Goal: Communication & Community: Participate in discussion

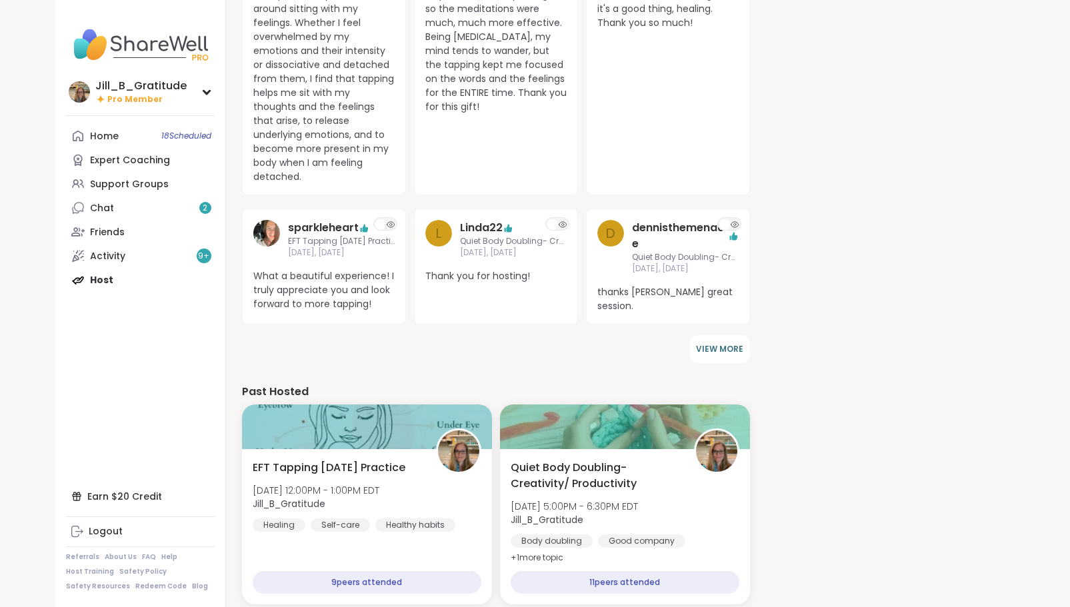
scroll to position [740, 0]
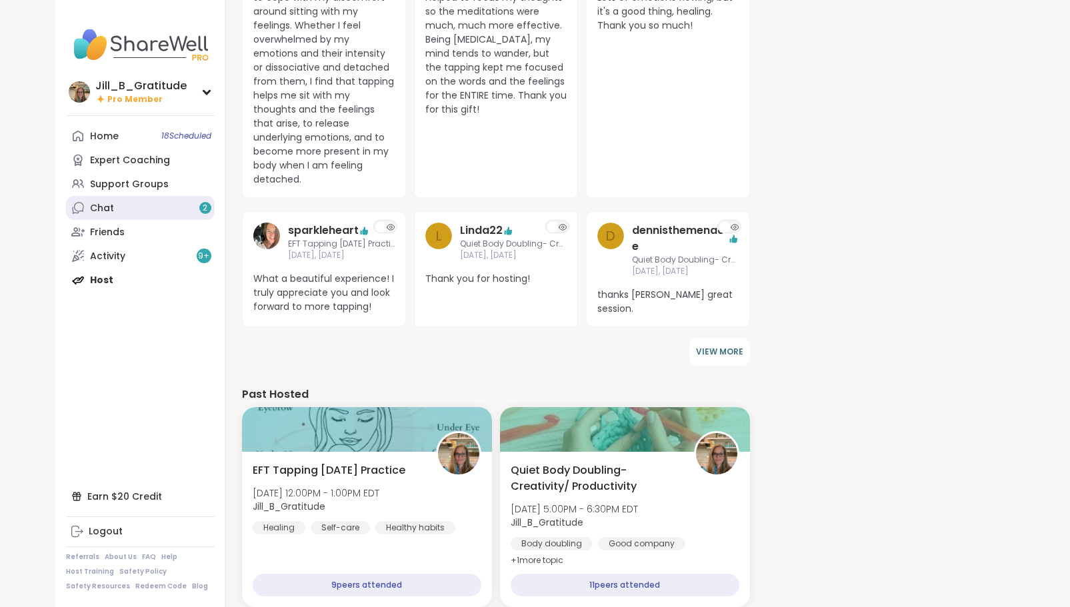
click at [147, 201] on link "Chat 2" at bounding box center [140, 208] width 149 height 24
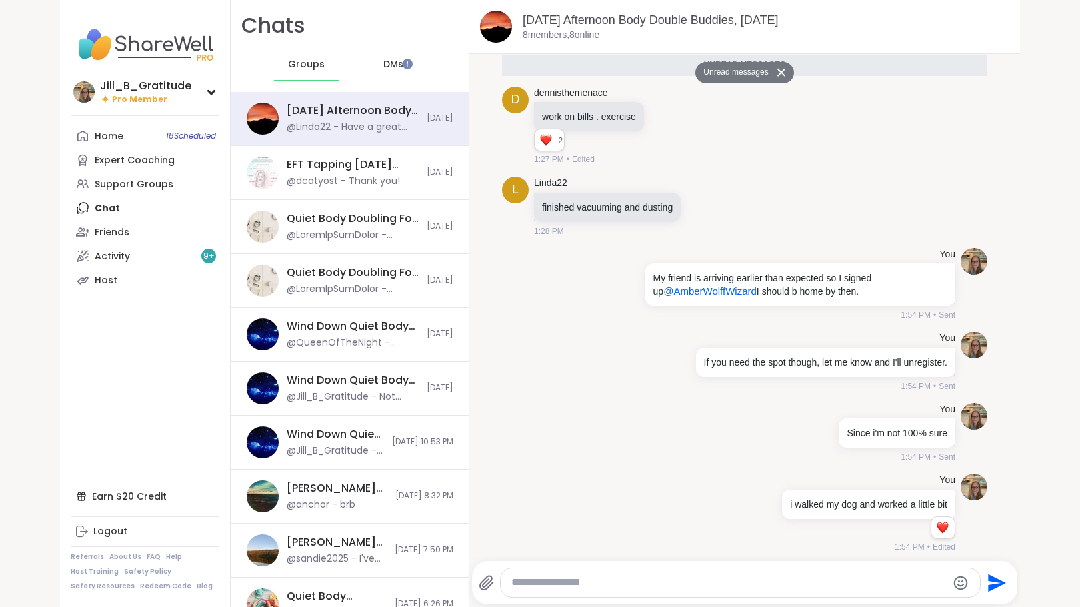
scroll to position [833, 0]
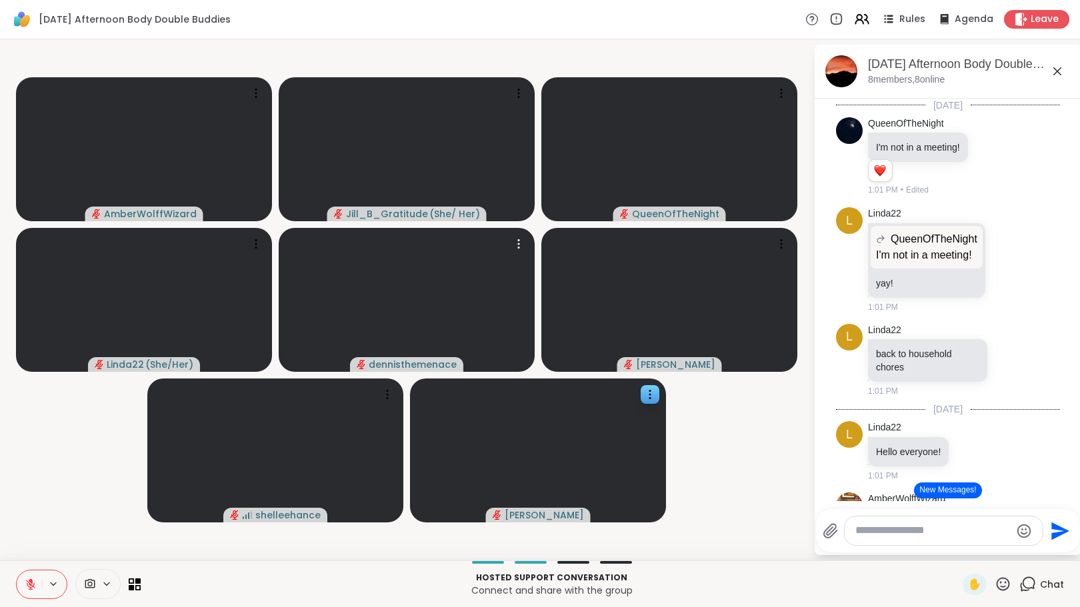
scroll to position [129, 0]
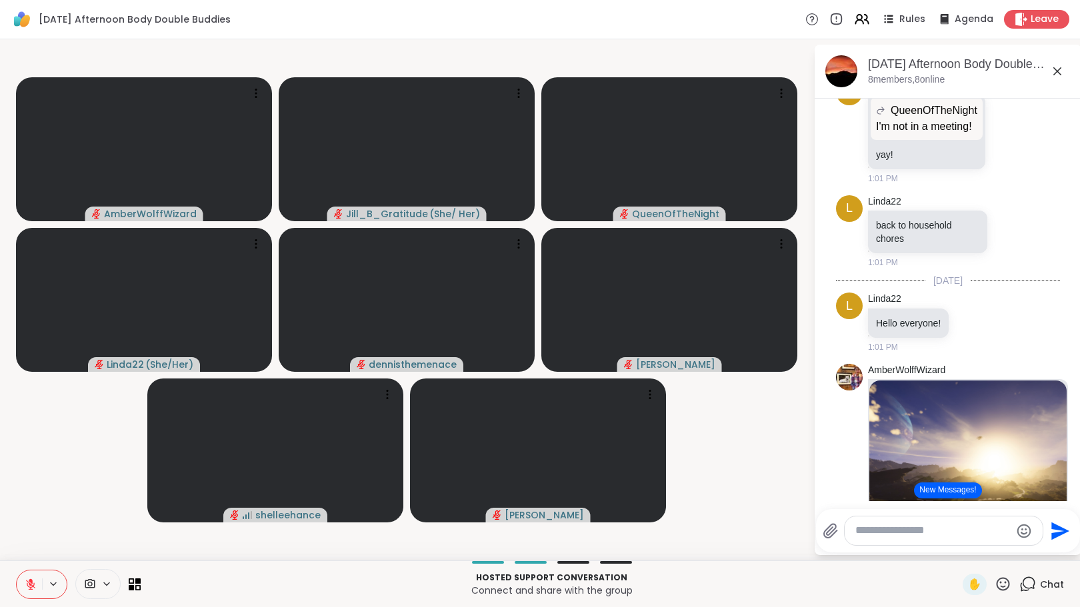
click at [956, 495] on button "New Messages!" at bounding box center [947, 490] width 67 height 16
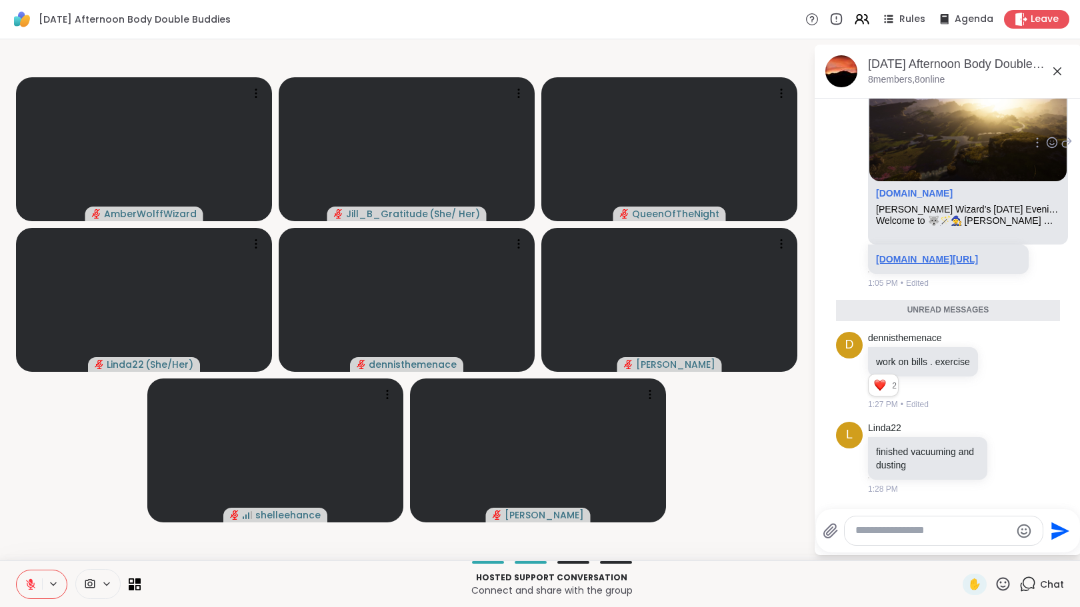
click at [925, 254] on link "[DOMAIN_NAME][URL]" at bounding box center [927, 259] width 102 height 11
click at [914, 543] on div at bounding box center [943, 530] width 198 height 29
click at [913, 532] on textarea "Type your message" at bounding box center [932, 531] width 155 height 14
click at [874, 534] on textarea "Type your message" at bounding box center [932, 531] width 155 height 14
type textarea "*"
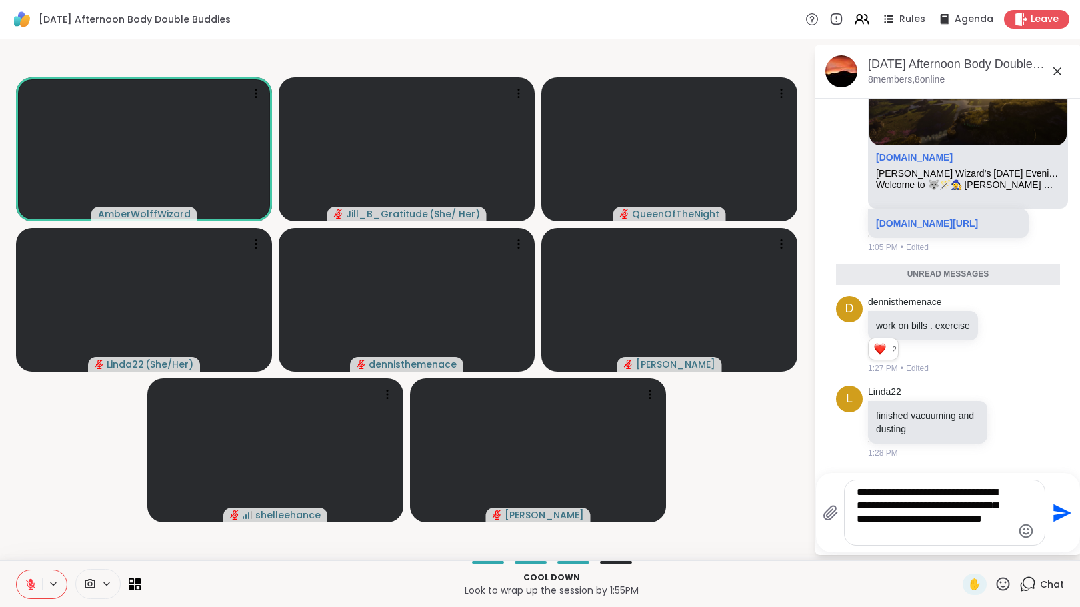
type textarea "**********"
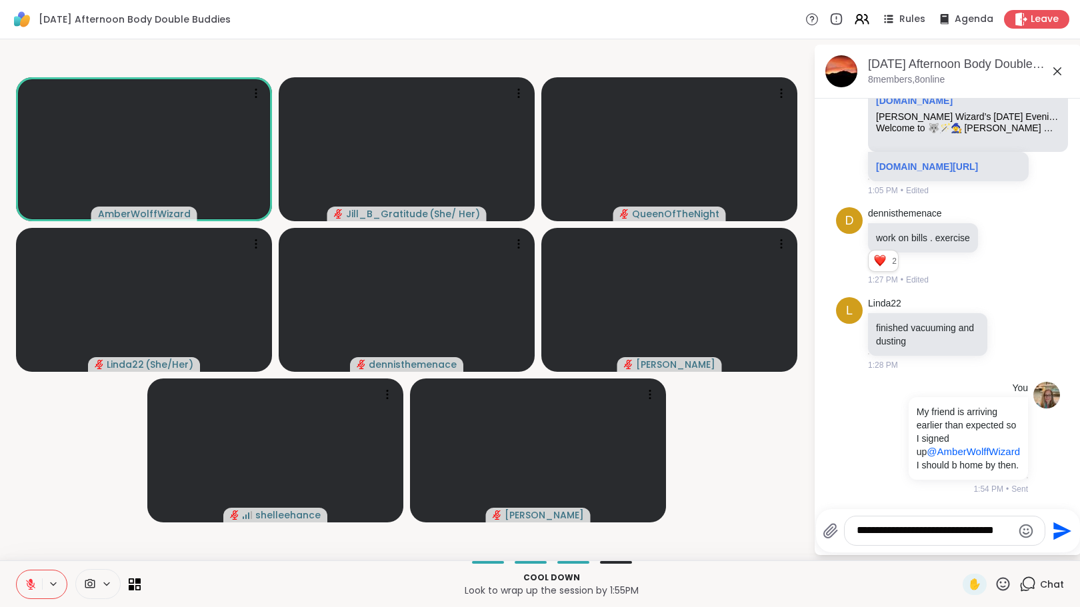
scroll to position [649, 0]
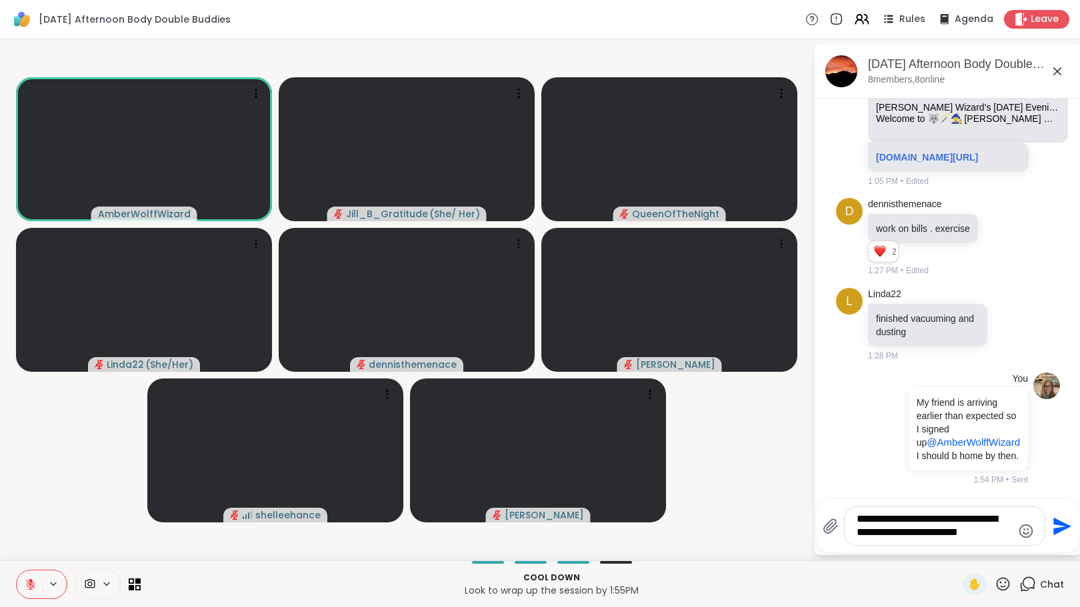
type textarea "**********"
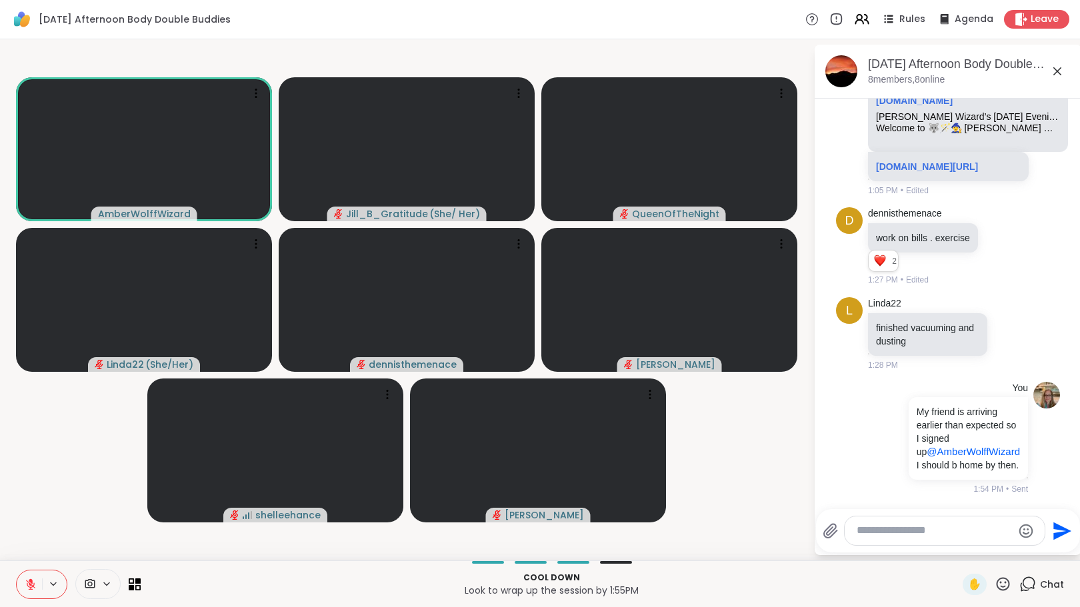
scroll to position [738, 0]
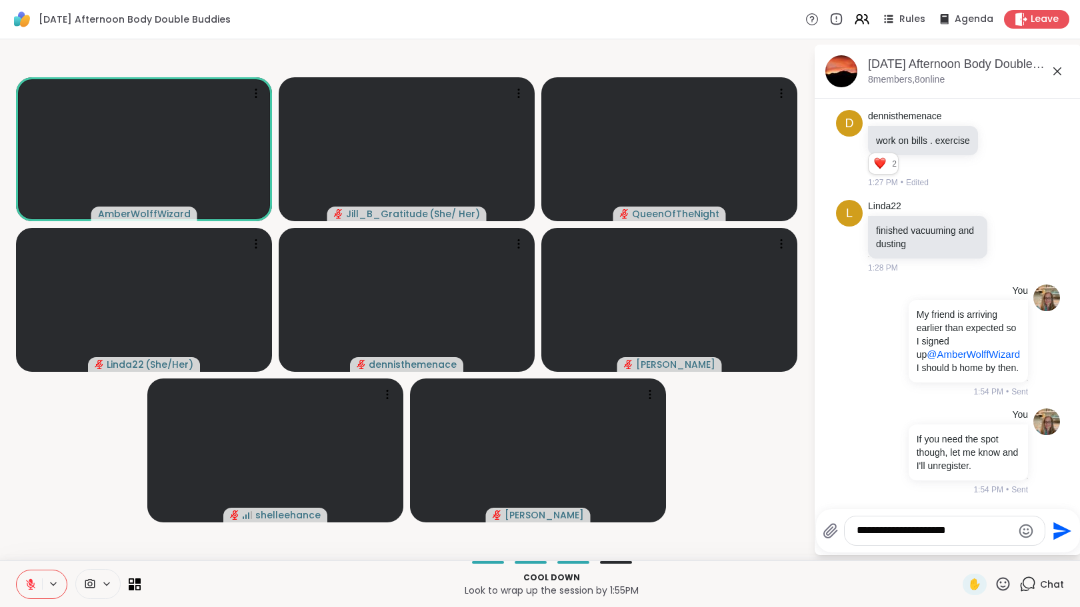
type textarea "**********"
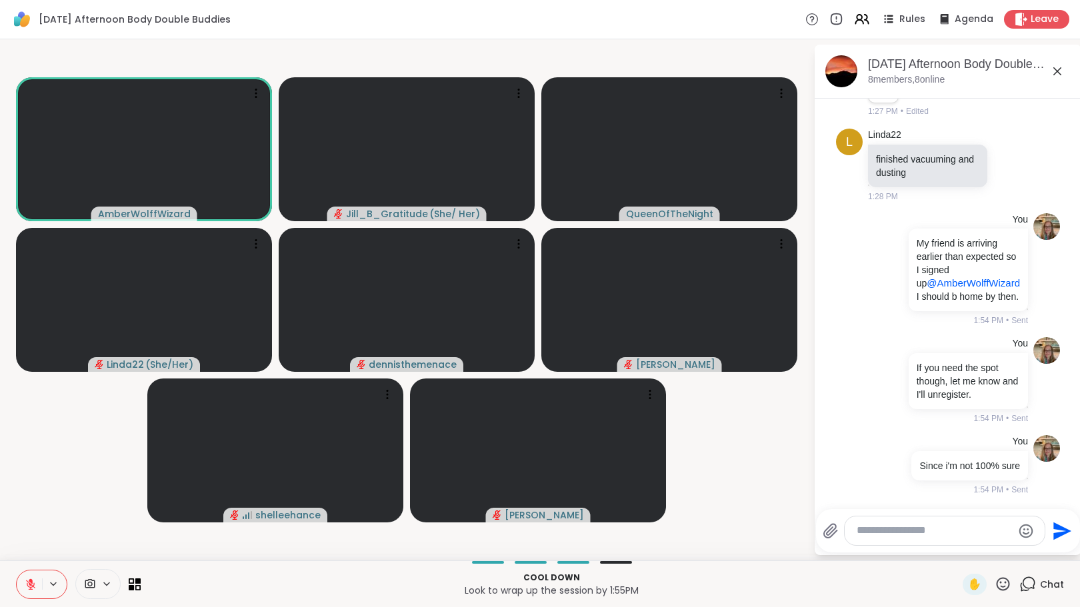
click at [894, 533] on textarea "Type your message" at bounding box center [933, 531] width 155 height 14
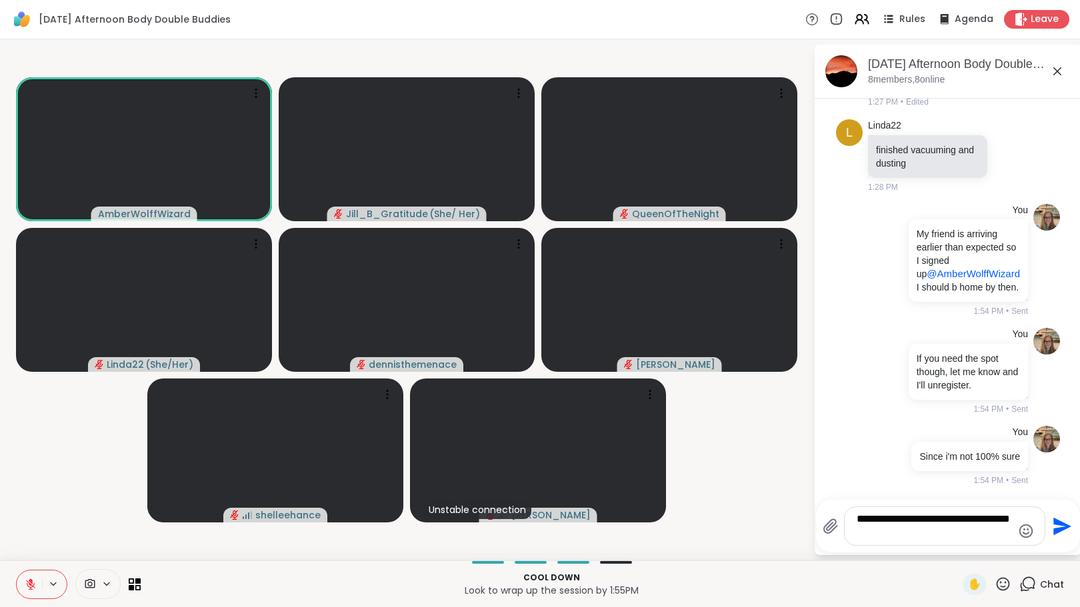
type textarea "**********"
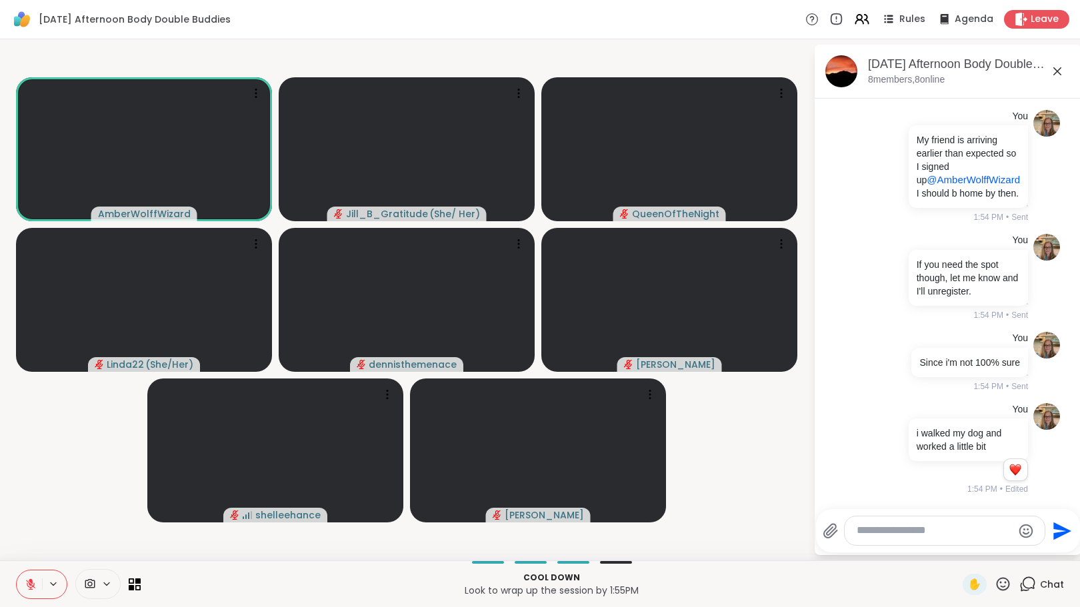
scroll to position [926, 0]
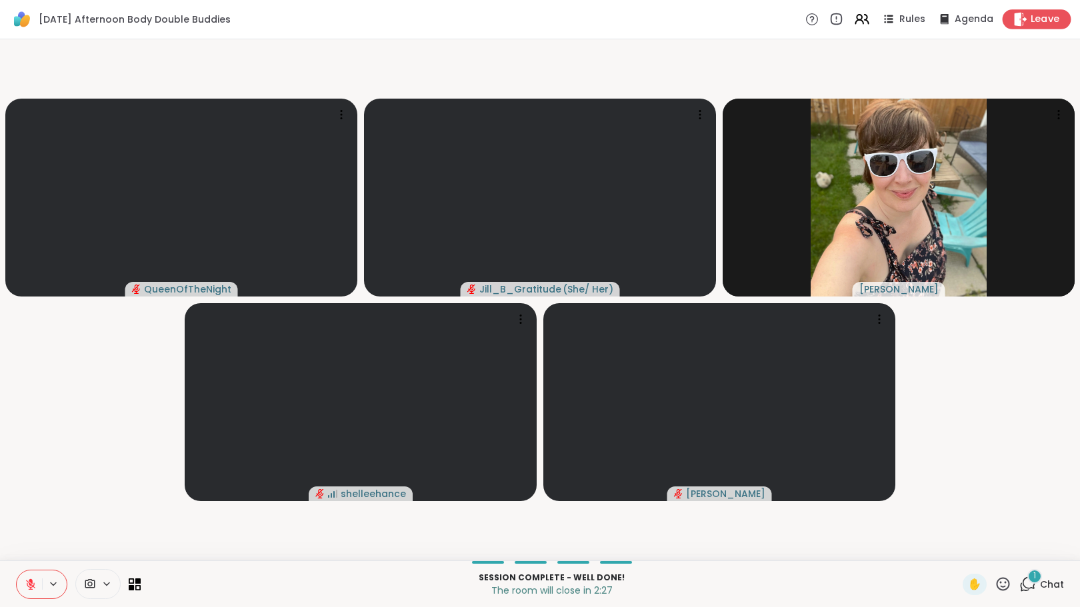
click at [1017, 17] on icon at bounding box center [1020, 19] width 14 height 14
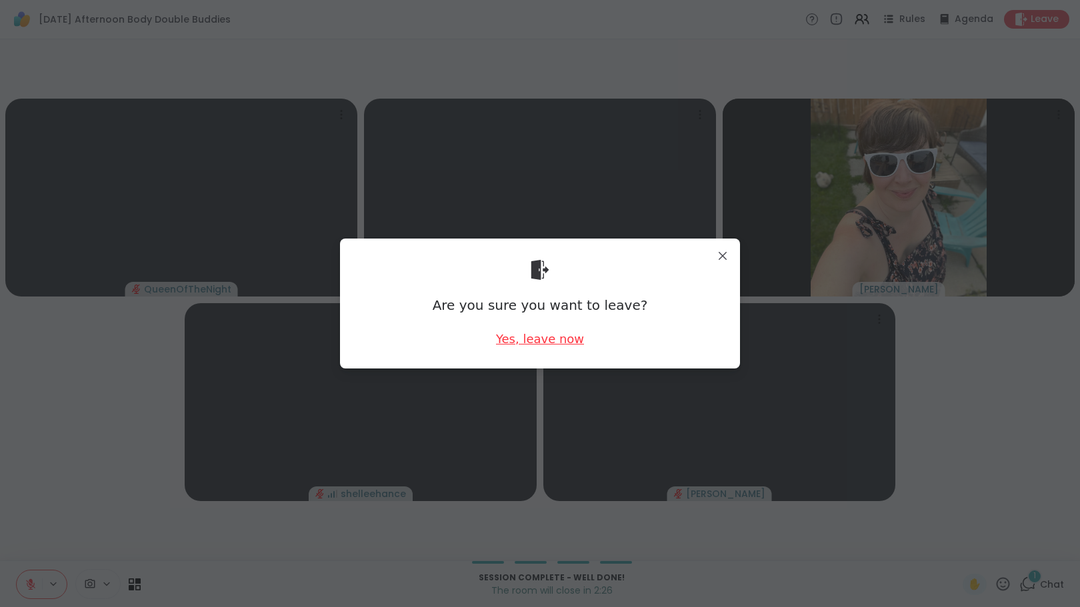
click at [550, 338] on div "Yes, leave now" at bounding box center [540, 339] width 88 height 17
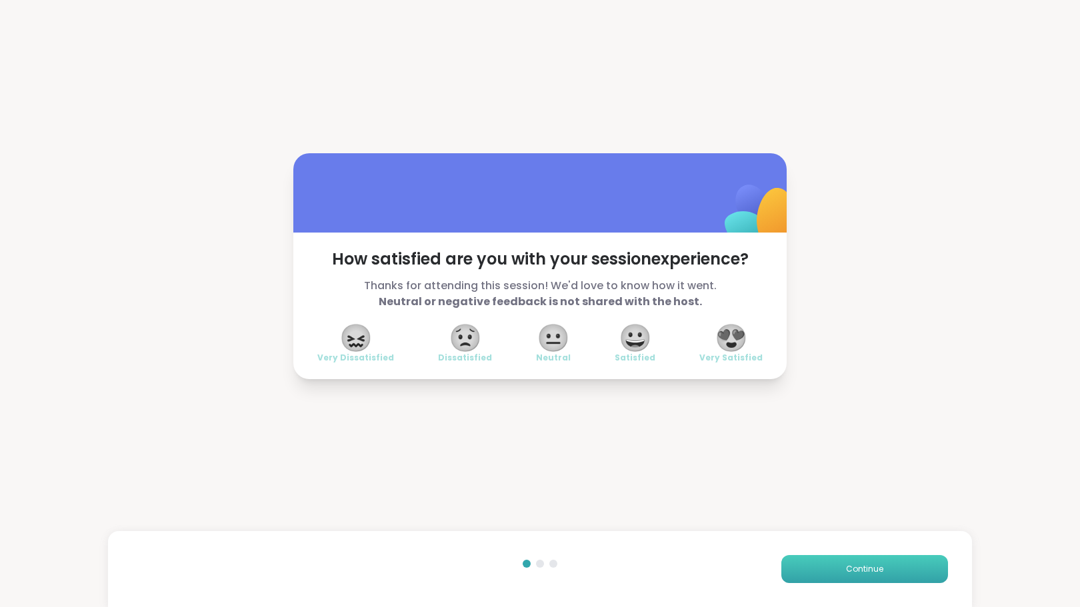
click at [846, 574] on span "Continue" at bounding box center [864, 569] width 37 height 12
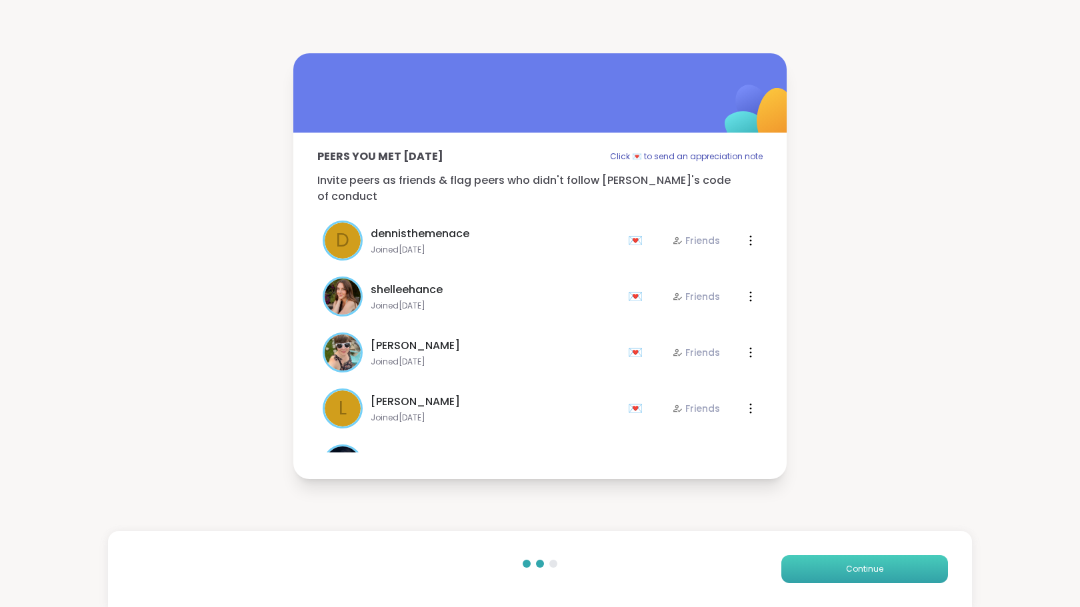
click at [830, 577] on button "Continue" at bounding box center [864, 569] width 167 height 28
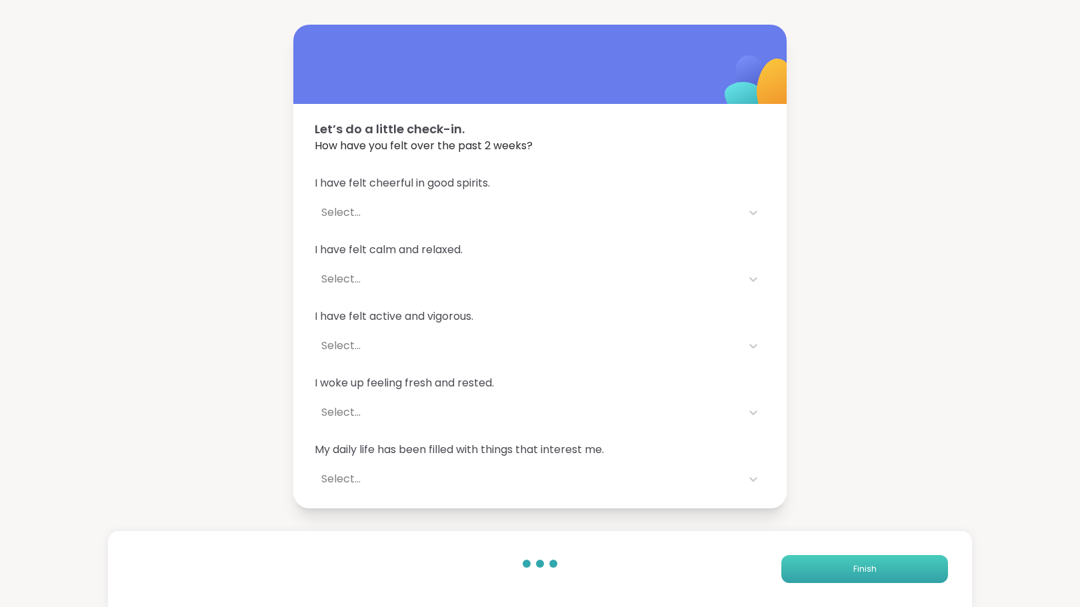
click at [830, 576] on button "Finish" at bounding box center [864, 569] width 167 height 28
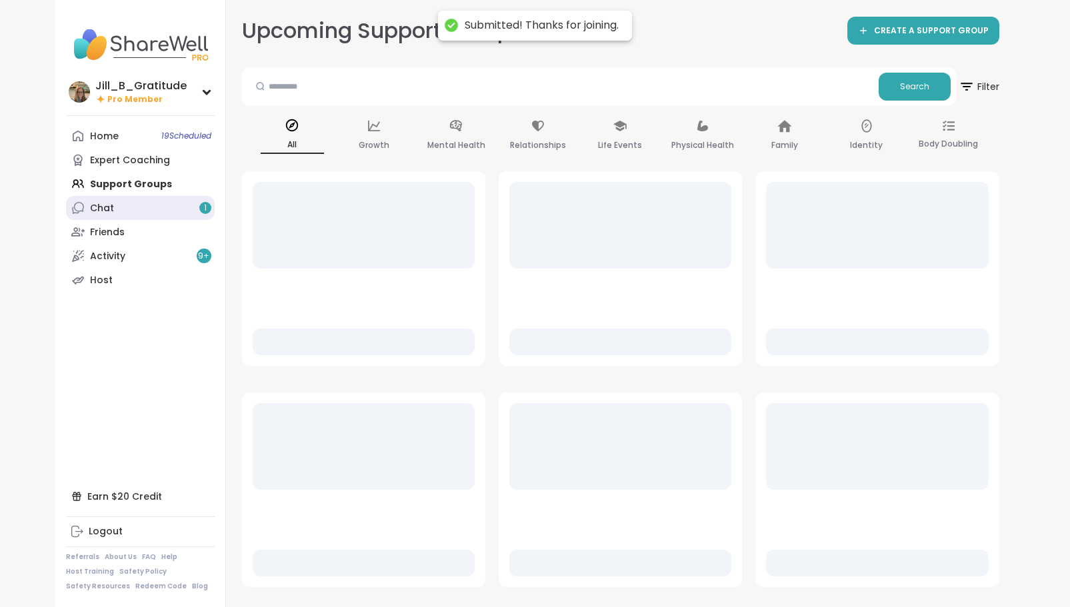
click at [167, 215] on link "Chat 1" at bounding box center [140, 208] width 149 height 24
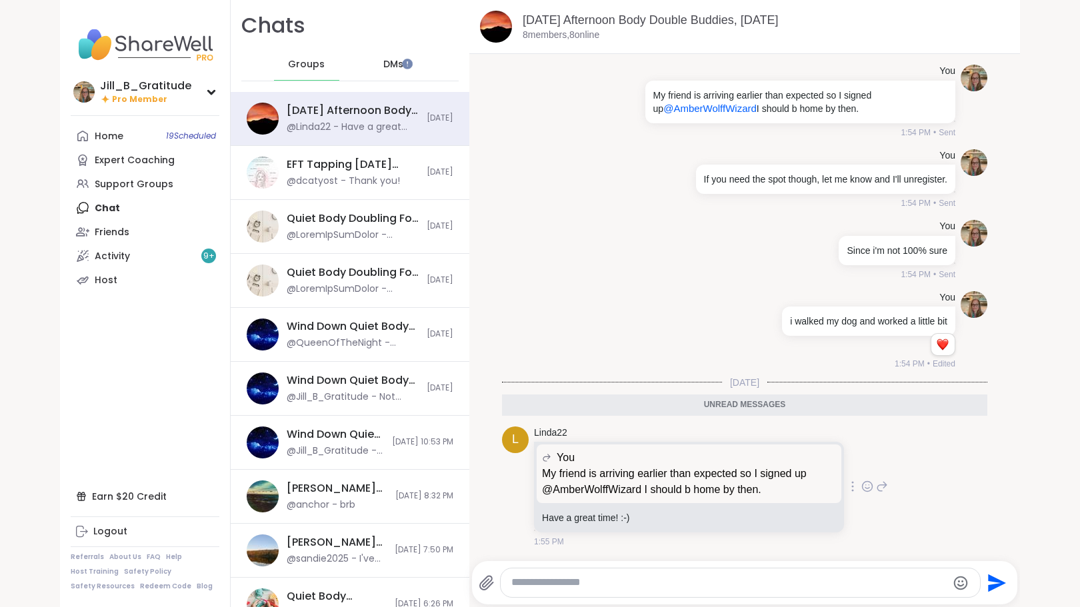
click at [846, 483] on div at bounding box center [866, 486] width 41 height 16
click at [861, 489] on icon at bounding box center [867, 486] width 12 height 13
click at [749, 466] on button "Select Reaction: Heart" at bounding box center [761, 465] width 27 height 27
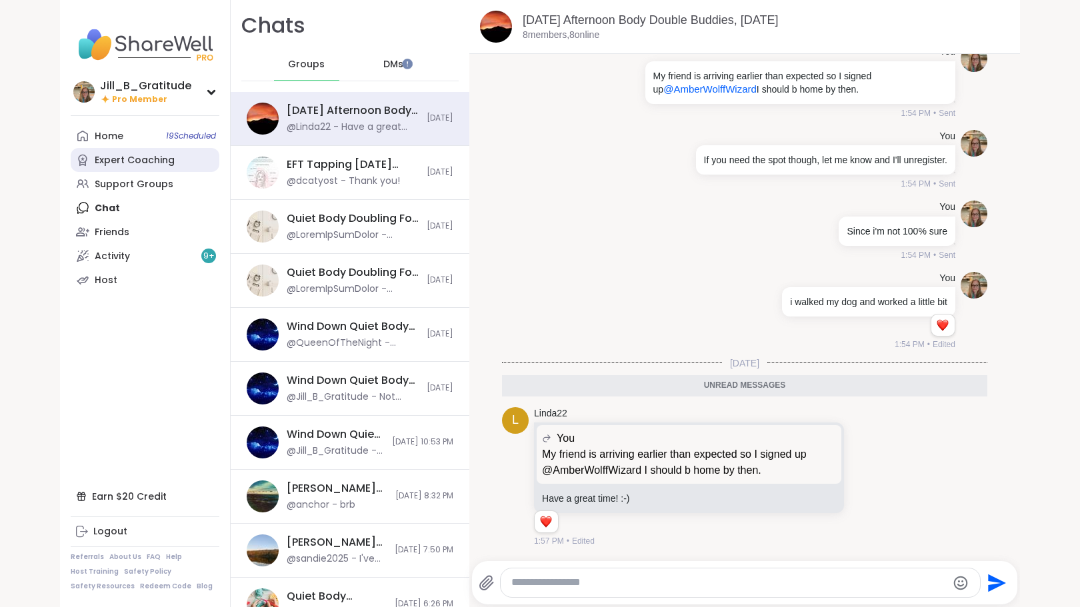
click at [96, 151] on link "Expert Coaching" at bounding box center [145, 160] width 149 height 24
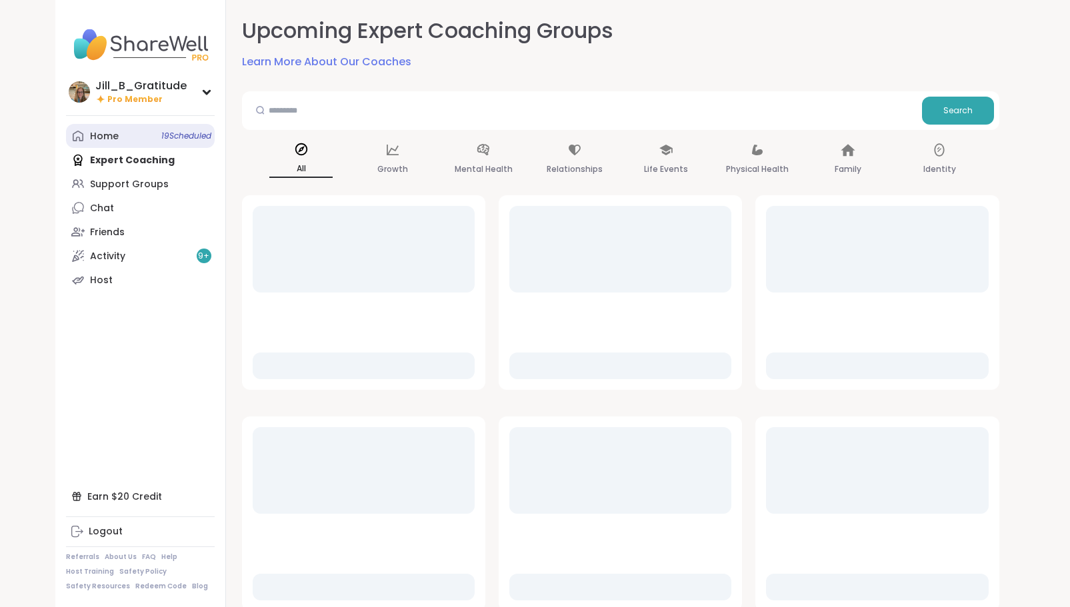
click at [96, 144] on link "Home 19 Scheduled" at bounding box center [140, 136] width 149 height 24
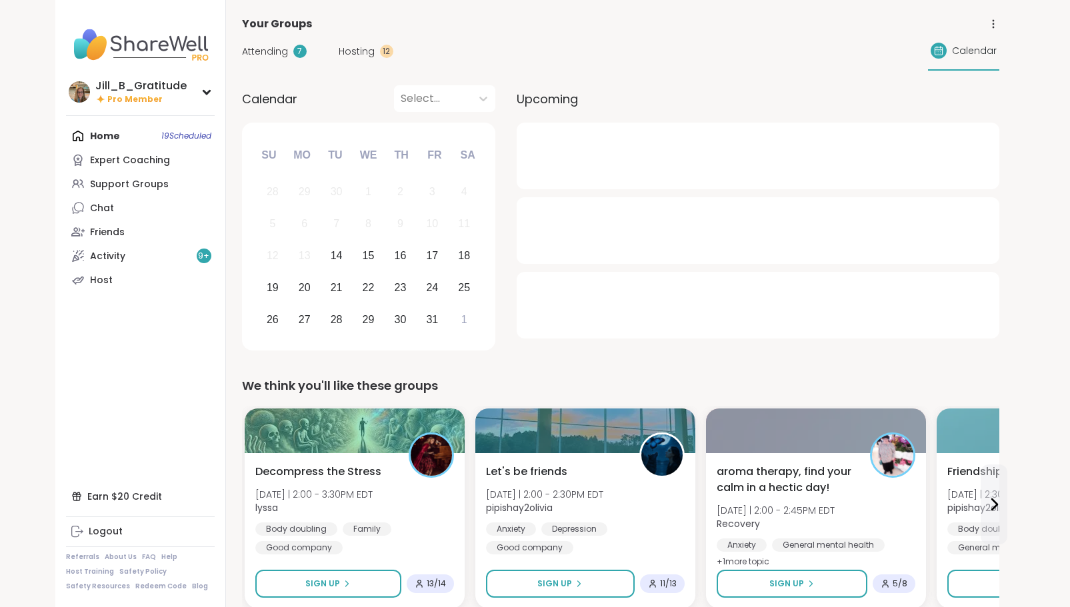
click at [272, 47] on span "Attending" at bounding box center [265, 52] width 46 height 14
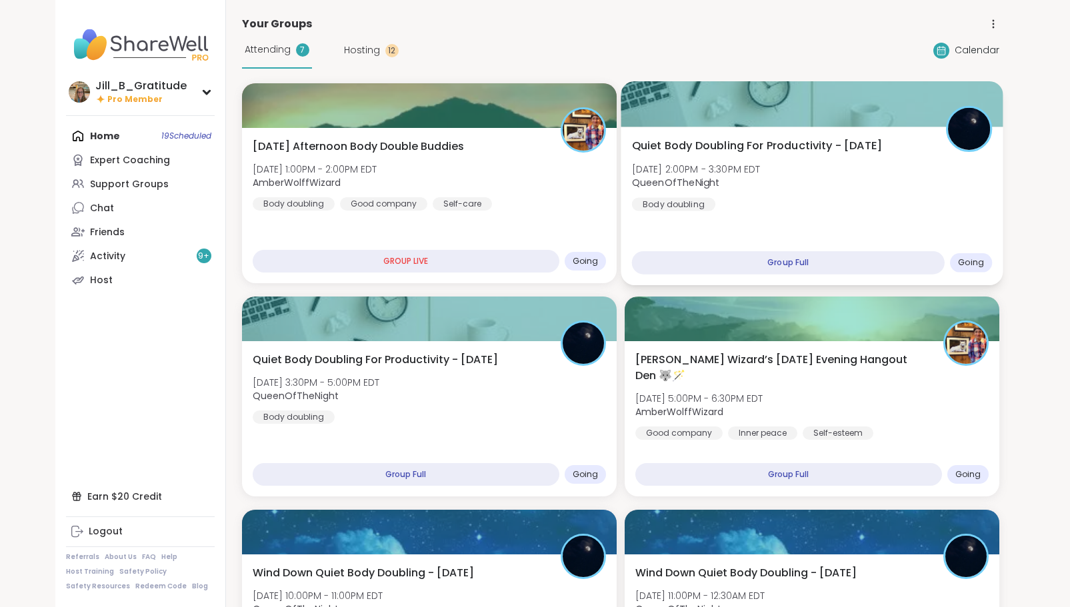
click at [758, 235] on div "Quiet Body Doubling For Productivity - [DATE] [DATE] 2:00PM - 3:30PM EDT QueenO…" at bounding box center [811, 206] width 382 height 159
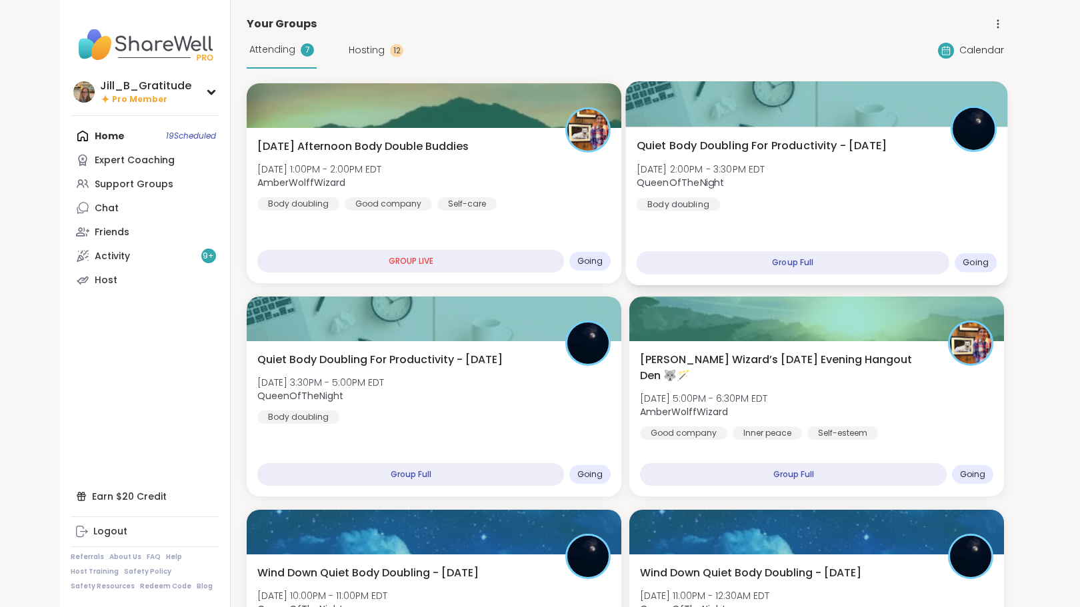
click at [758, 235] on span "Oct" at bounding box center [769, 239] width 45 height 19
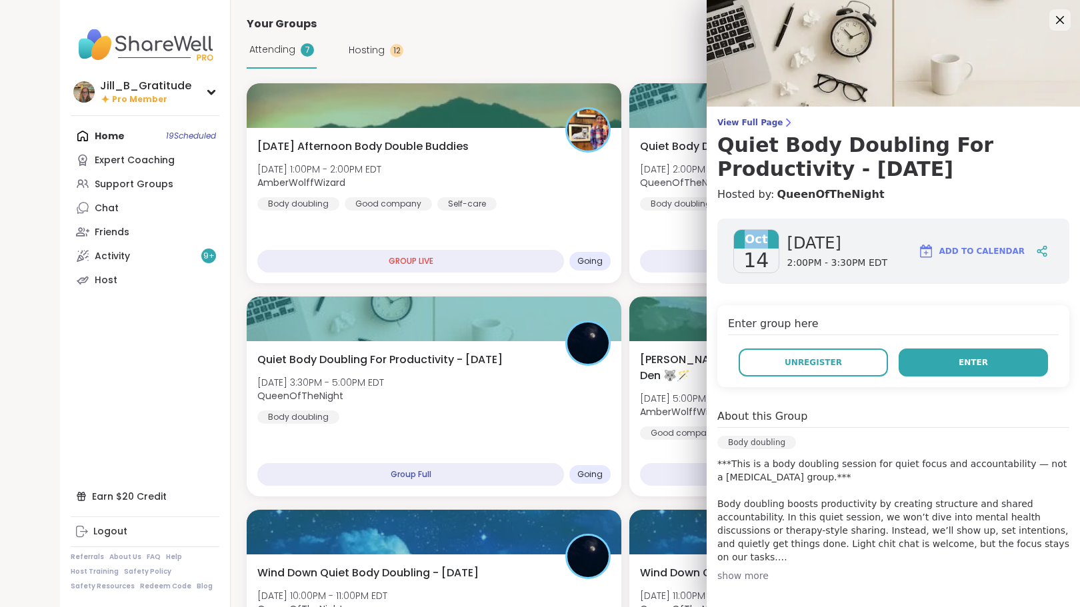
click at [917, 361] on button "Enter" at bounding box center [972, 363] width 149 height 28
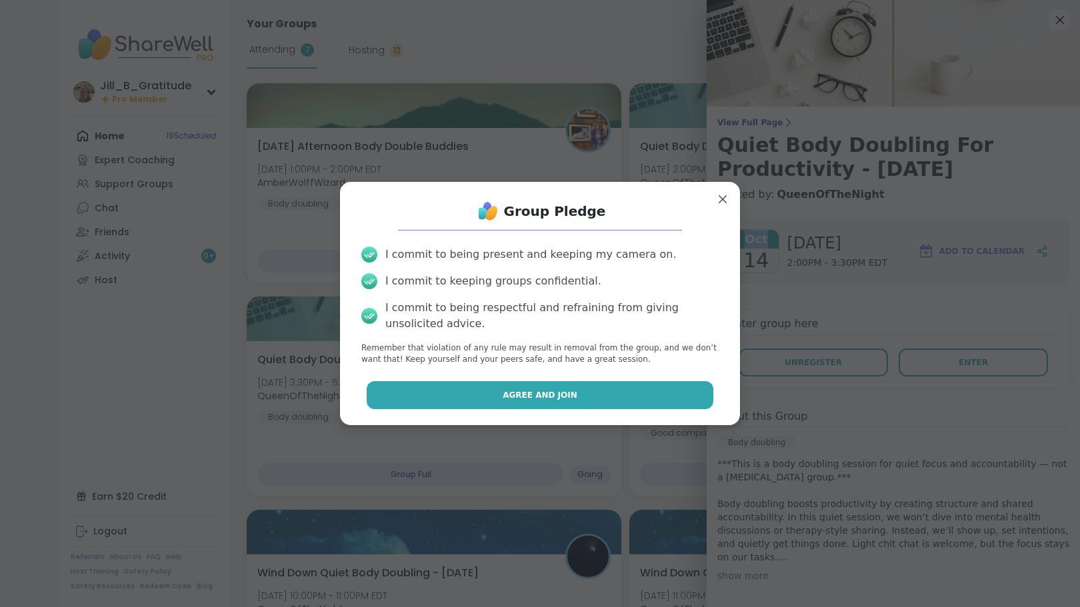
click at [614, 401] on button "Agree and Join" at bounding box center [540, 395] width 347 height 28
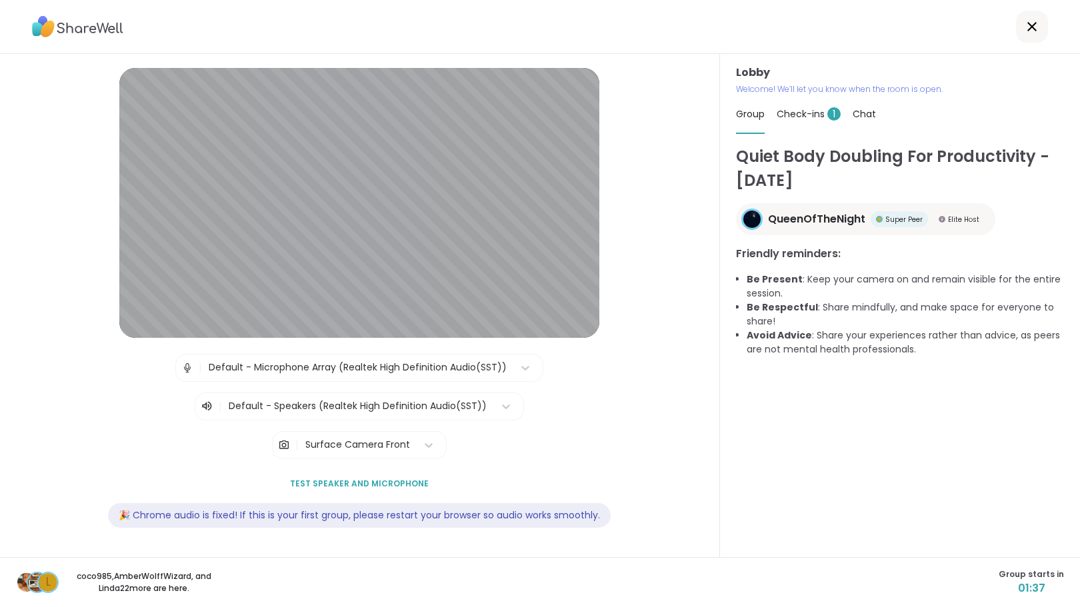
click at [799, 110] on span "Check-ins 1" at bounding box center [808, 113] width 64 height 13
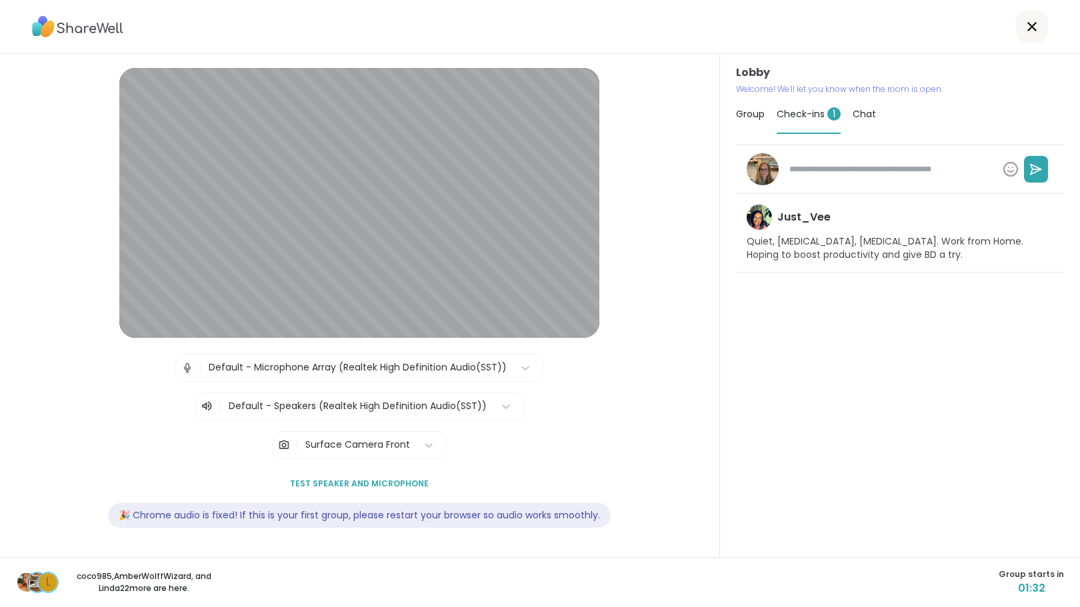
type textarea "*"
click at [807, 113] on span "Check-ins 1" at bounding box center [808, 113] width 64 height 13
click at [852, 111] on span "Chat" at bounding box center [863, 113] width 23 height 13
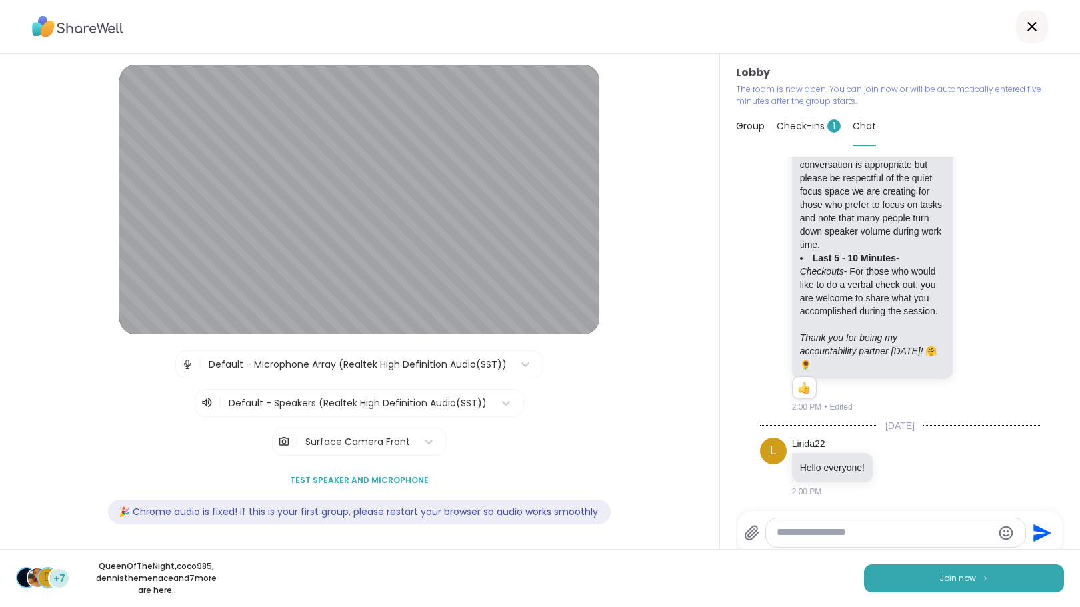
scroll to position [952, 0]
click at [939, 578] on span "Join now" at bounding box center [957, 578] width 37 height 12
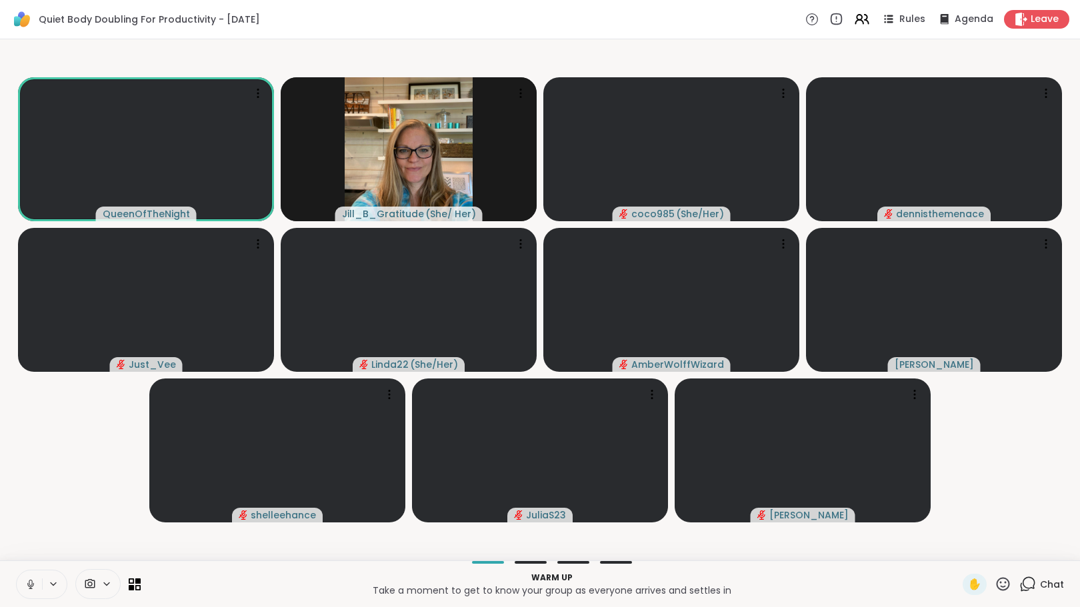
click at [31, 582] on icon at bounding box center [31, 584] width 12 height 12
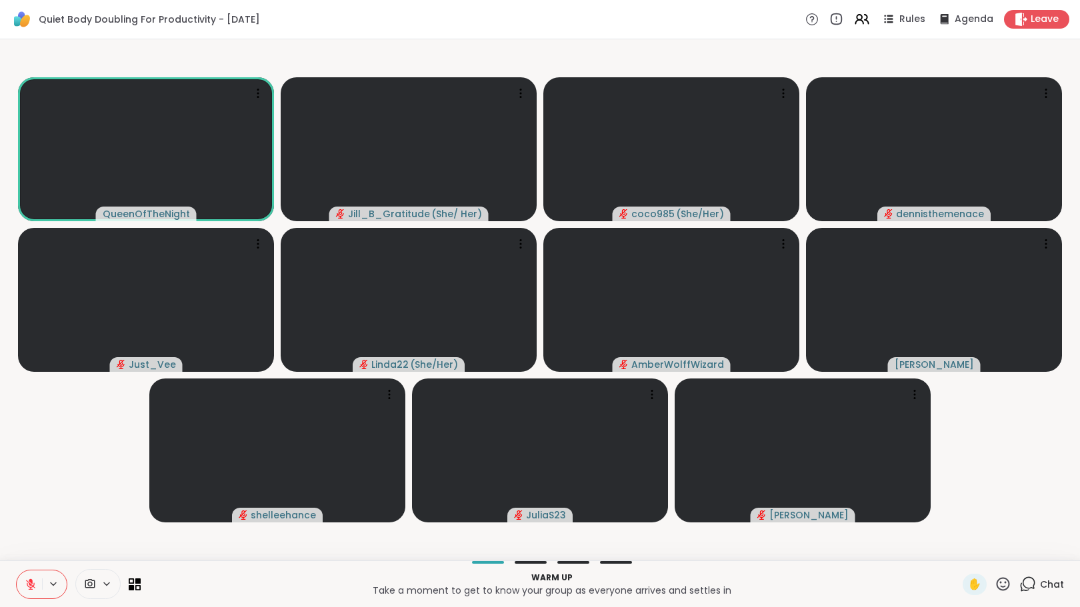
click at [1021, 581] on icon at bounding box center [1027, 584] width 17 height 17
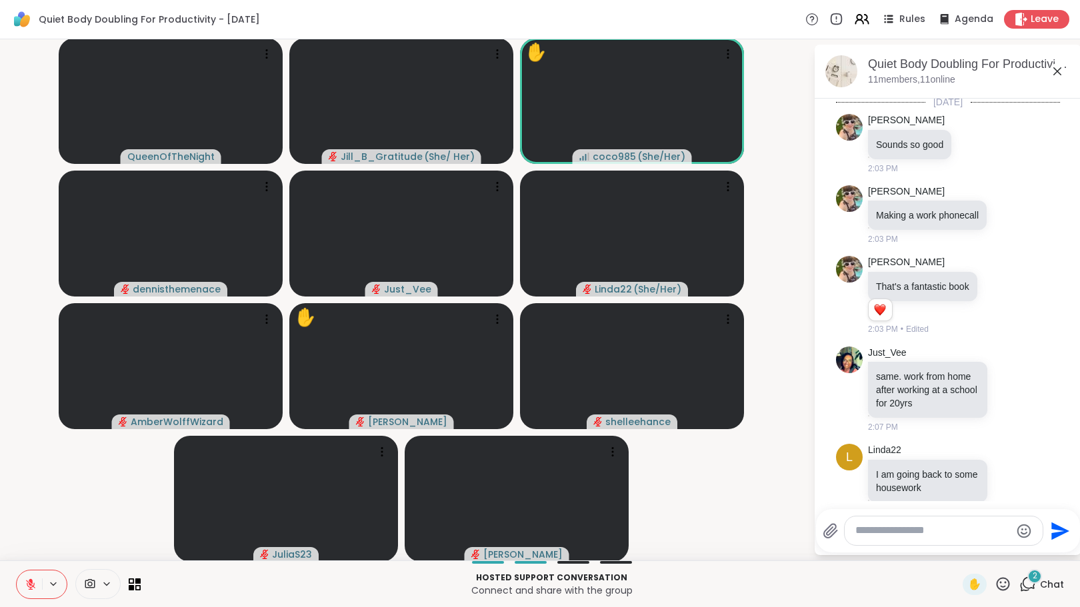
scroll to position [1643, 0]
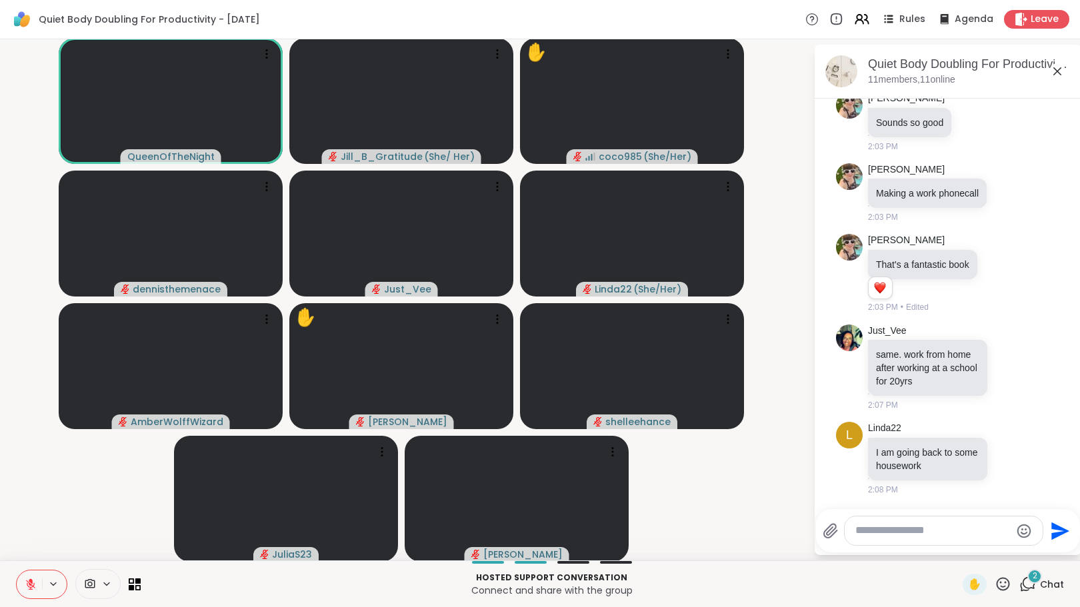
drag, startPoint x: 868, startPoint y: 535, endPoint x: 892, endPoint y: 548, distance: 26.9
click at [868, 535] on textarea "Type your message" at bounding box center [932, 531] width 155 height 14
click at [1032, 580] on span "2" at bounding box center [1034, 575] width 5 height 11
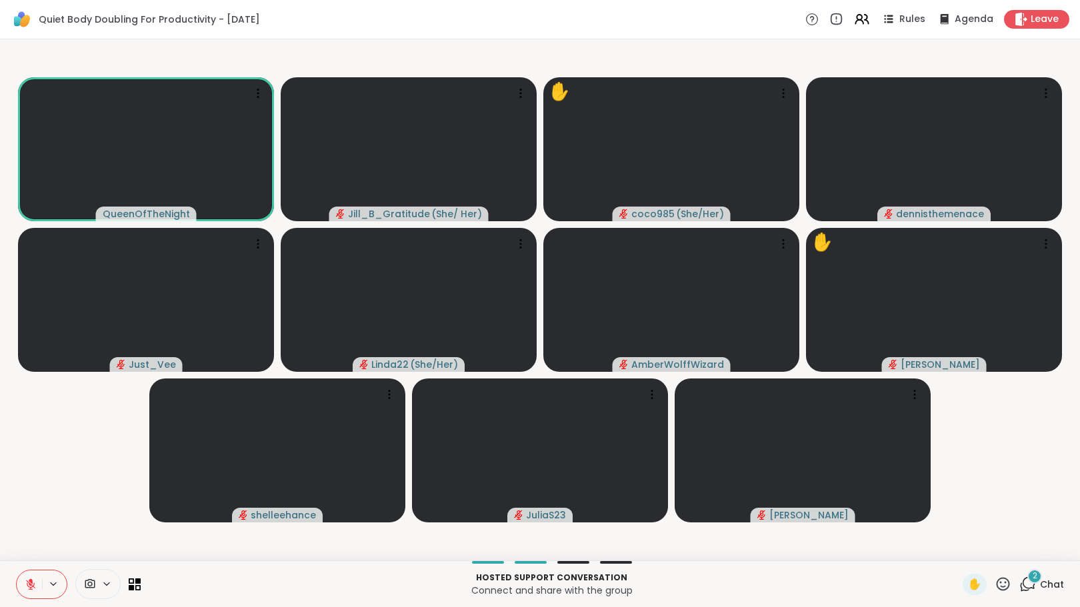
click at [1024, 583] on icon at bounding box center [1027, 584] width 17 height 17
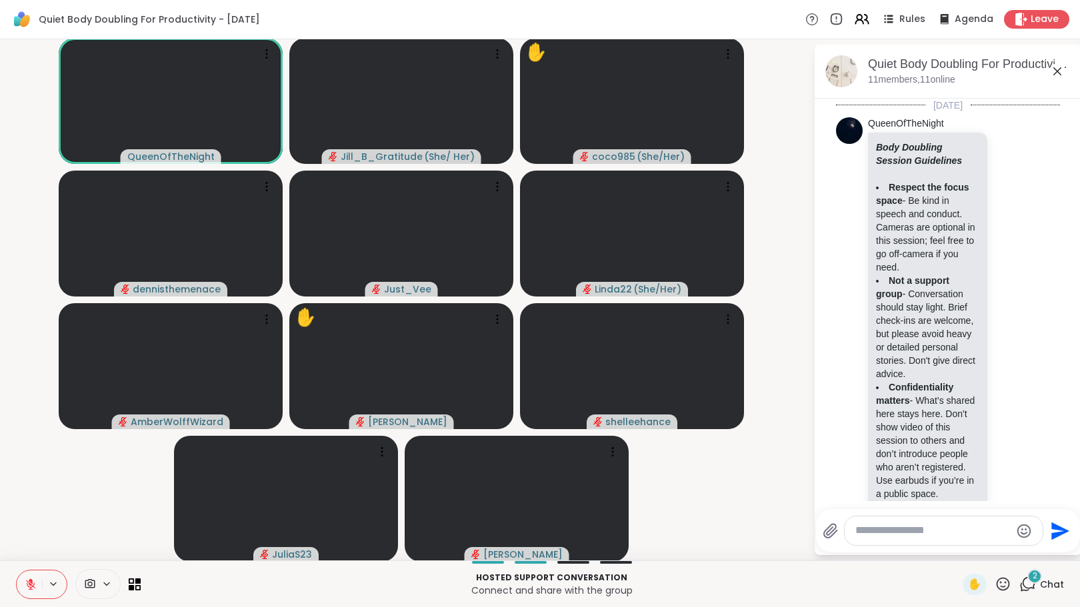
scroll to position [1909, 0]
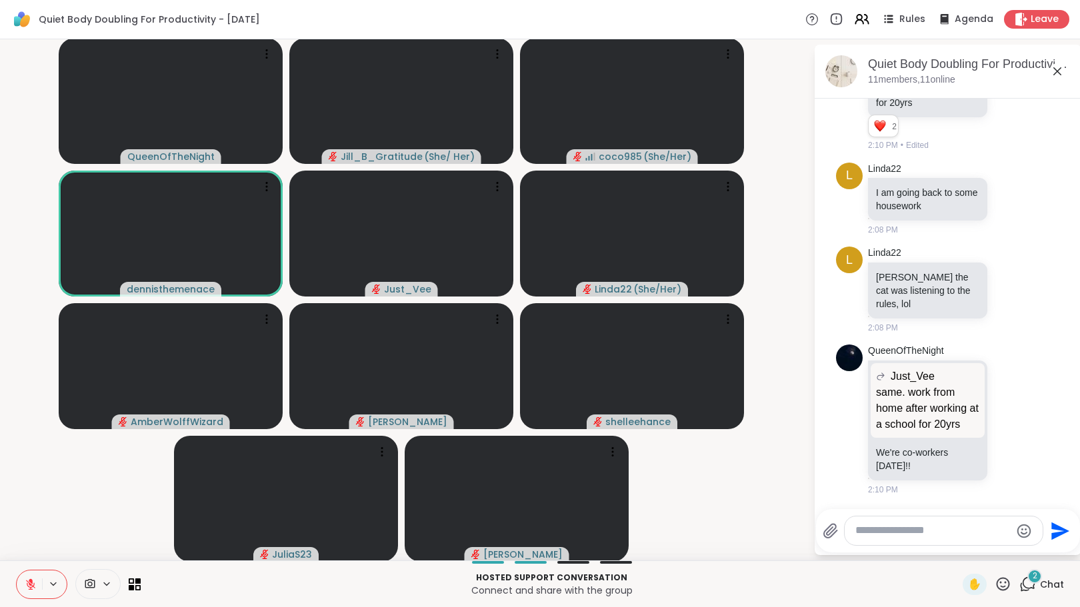
drag, startPoint x: 772, startPoint y: 213, endPoint x: 775, endPoint y: 292, distance: 78.7
click at [772, 213] on video-player-container "QueenOfTheNight Jill_B_Gratitude ( She/ Her ) coco985 ( She/Her ) dennisthemena…" at bounding box center [406, 300] width 797 height 510
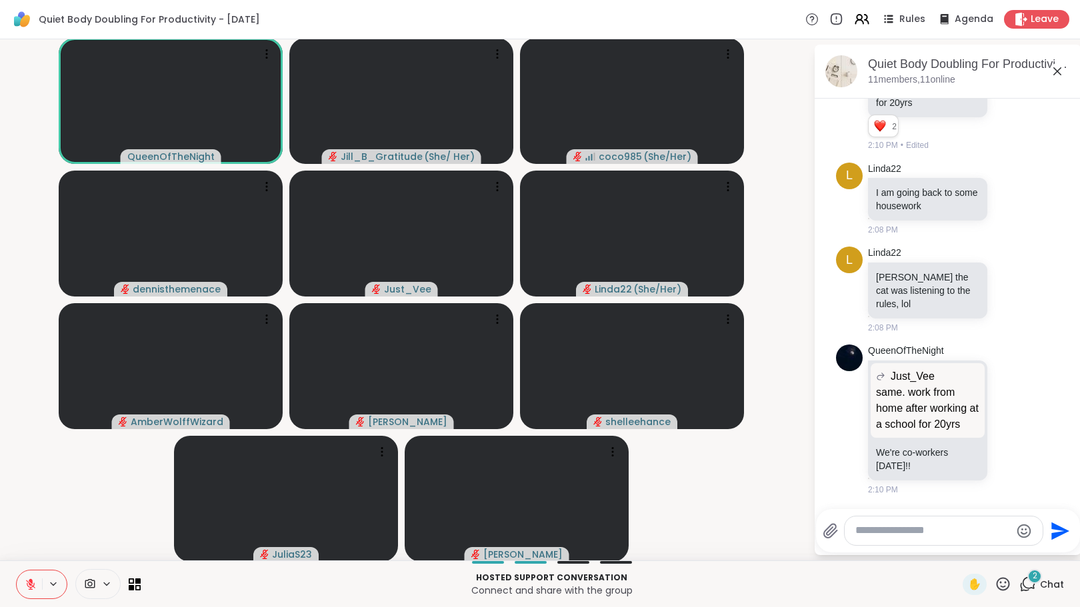
drag, startPoint x: 35, startPoint y: 585, endPoint x: 47, endPoint y: 602, distance: 21.1
click at [35, 586] on icon at bounding box center [31, 584] width 12 height 12
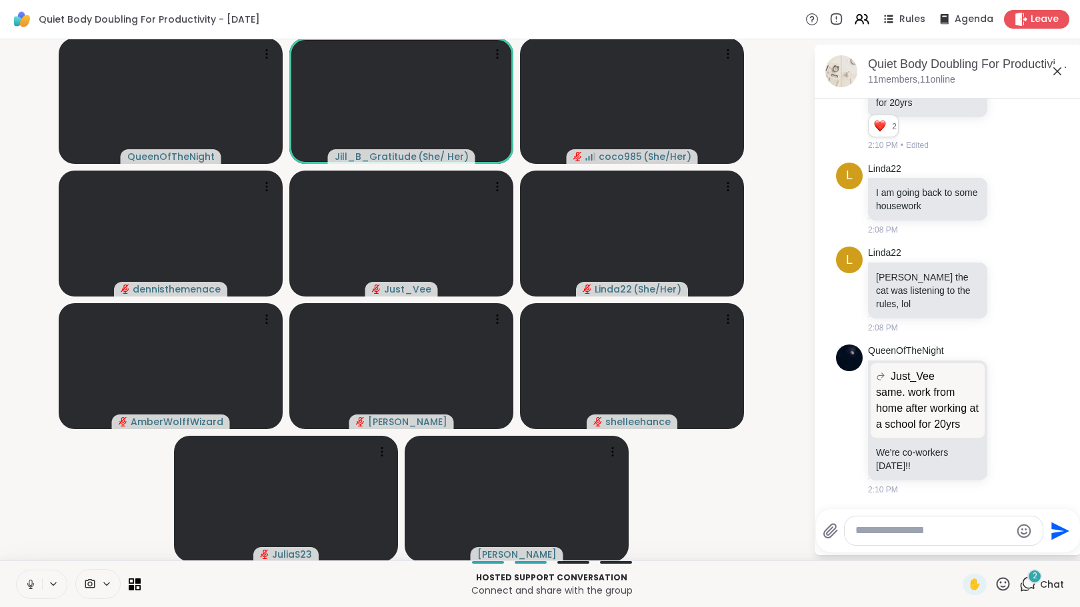
click at [29, 586] on icon at bounding box center [31, 584] width 12 height 12
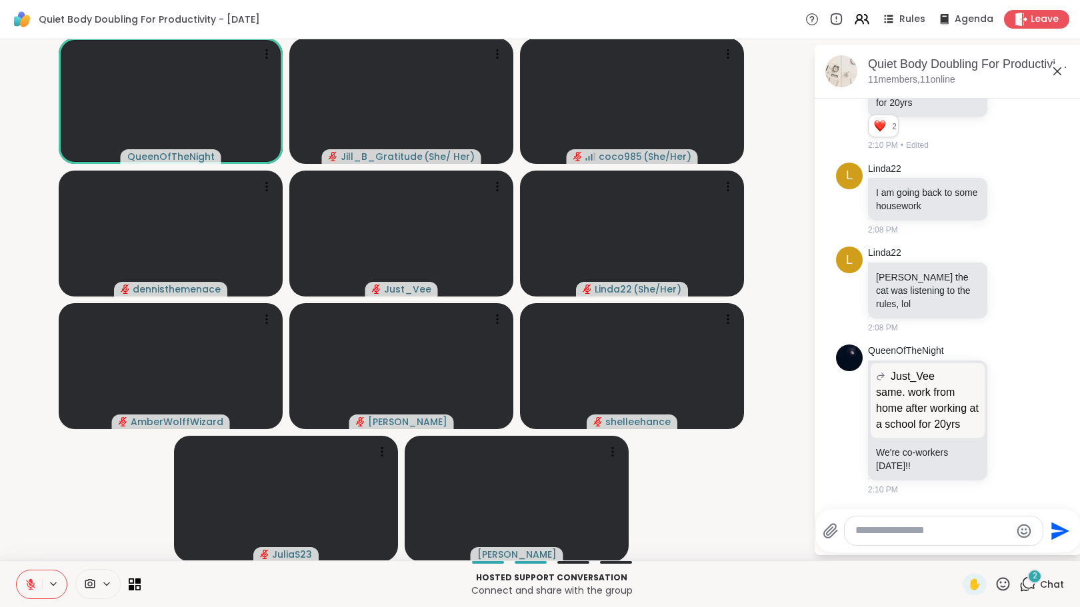
click at [36, 586] on icon at bounding box center [31, 584] width 12 height 12
click at [1032, 579] on span "2" at bounding box center [1034, 575] width 5 height 11
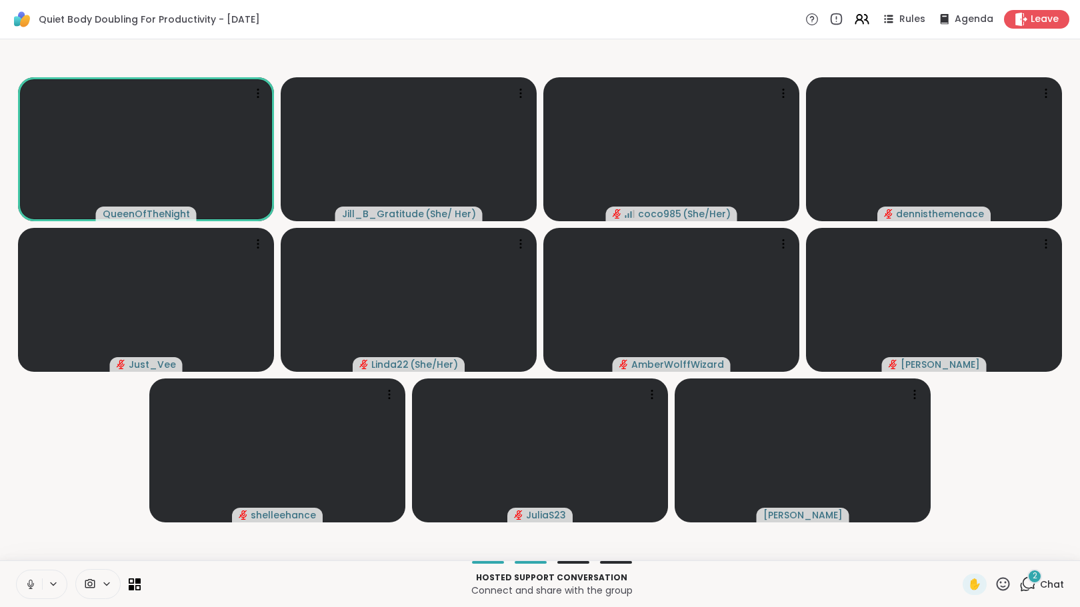
click at [1027, 579] on div "2" at bounding box center [1034, 576] width 15 height 15
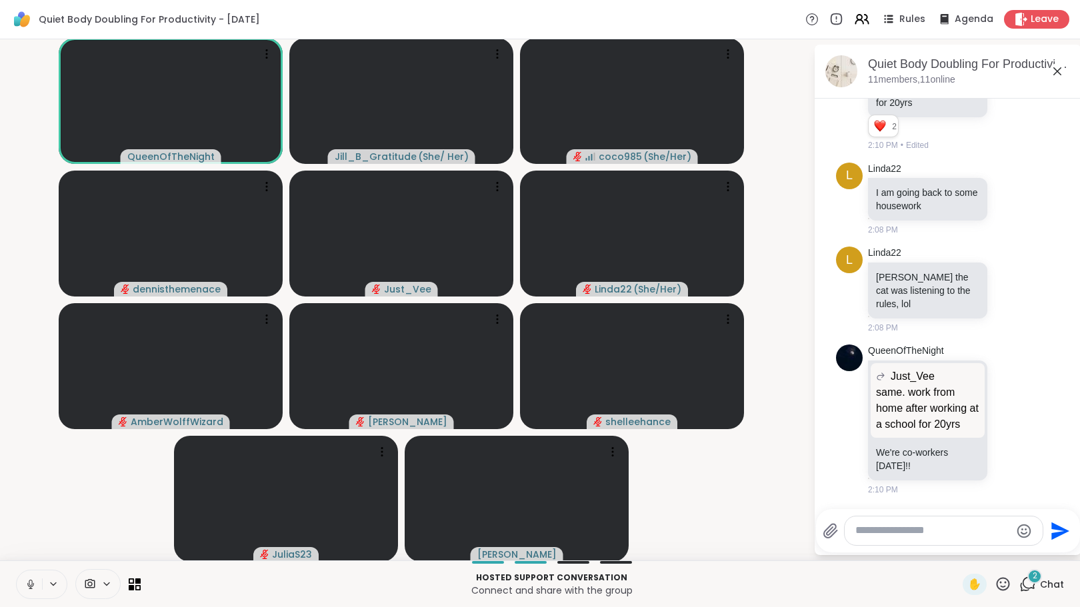
click at [19, 584] on button at bounding box center [29, 584] width 25 height 28
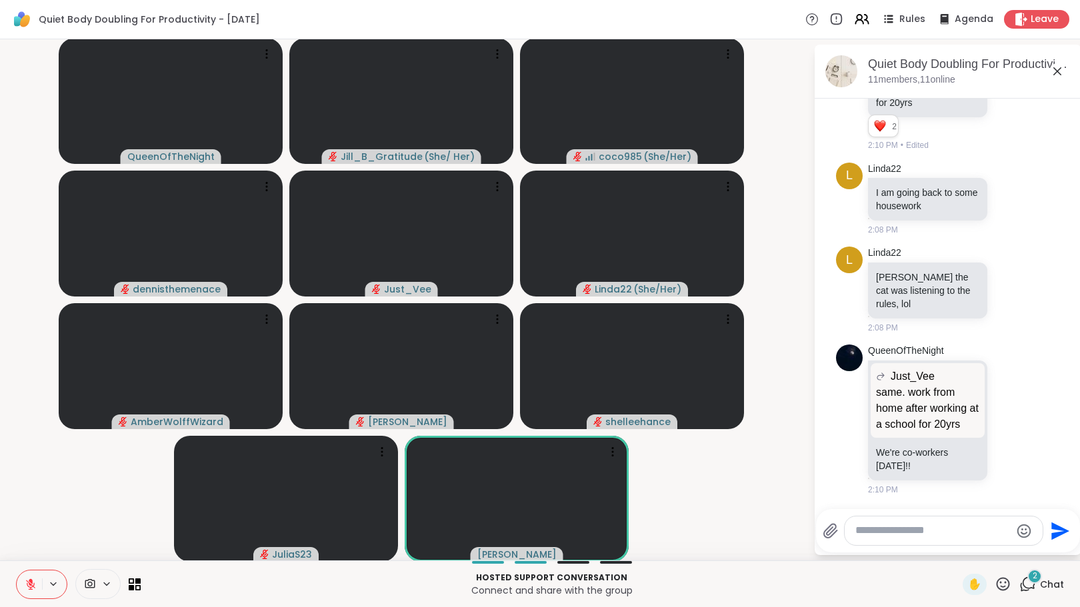
click at [874, 530] on textarea "Type your message" at bounding box center [932, 531] width 155 height 14
click at [1027, 583] on div "2" at bounding box center [1034, 576] width 15 height 15
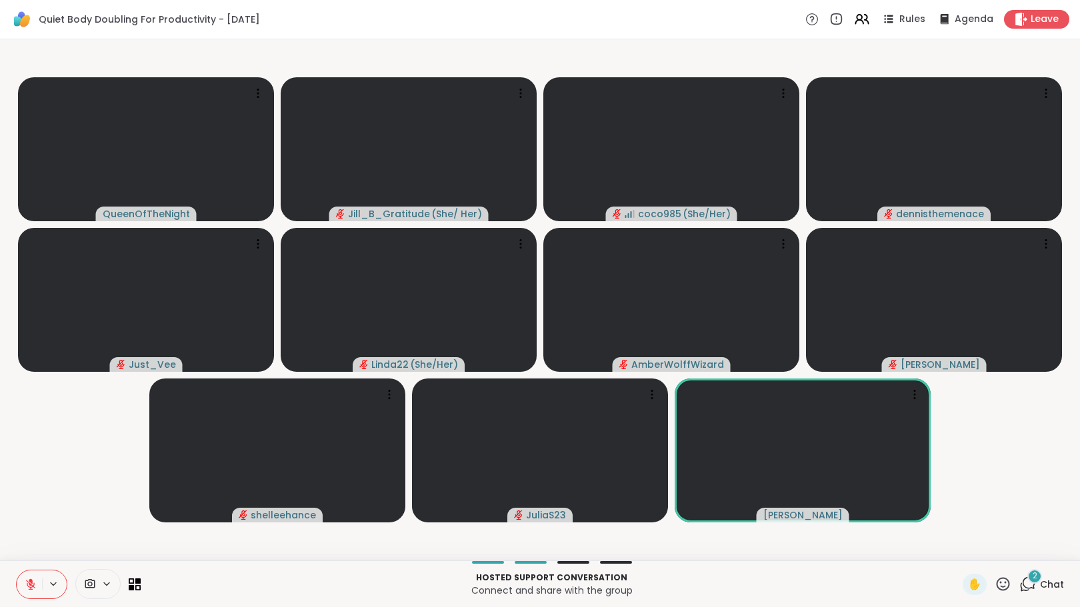
click at [1027, 582] on div "2" at bounding box center [1034, 576] width 15 height 15
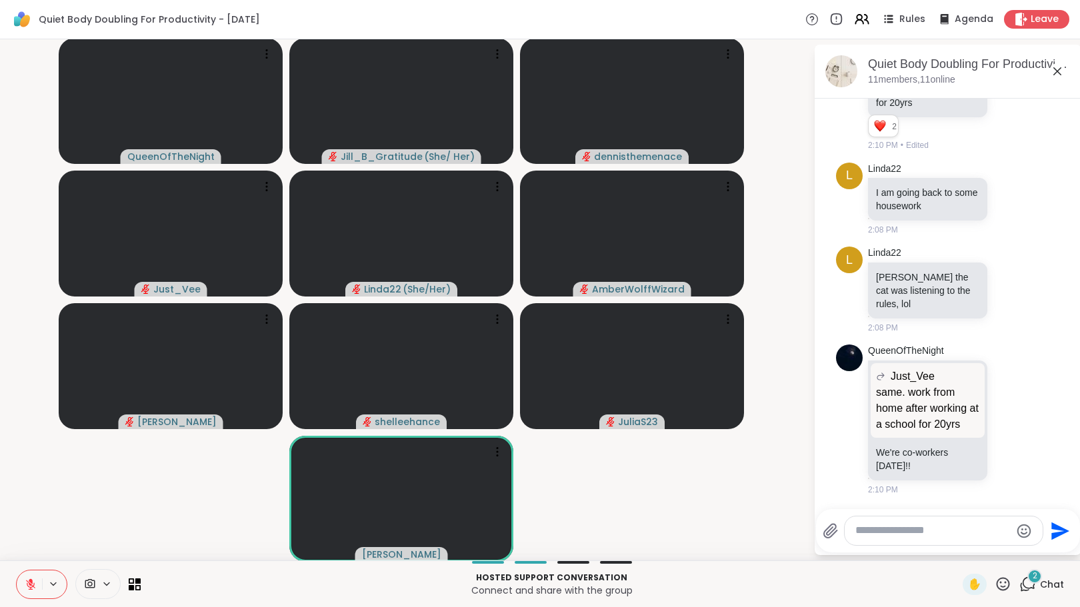
click at [997, 583] on icon at bounding box center [1002, 584] width 17 height 17
click at [957, 553] on span "❤️" at bounding box center [963, 549] width 13 height 16
click at [996, 580] on icon at bounding box center [1002, 584] width 17 height 17
click at [957, 549] on span "❤️" at bounding box center [963, 549] width 13 height 16
click at [1028, 587] on div "2 Chat" at bounding box center [1041, 584] width 45 height 21
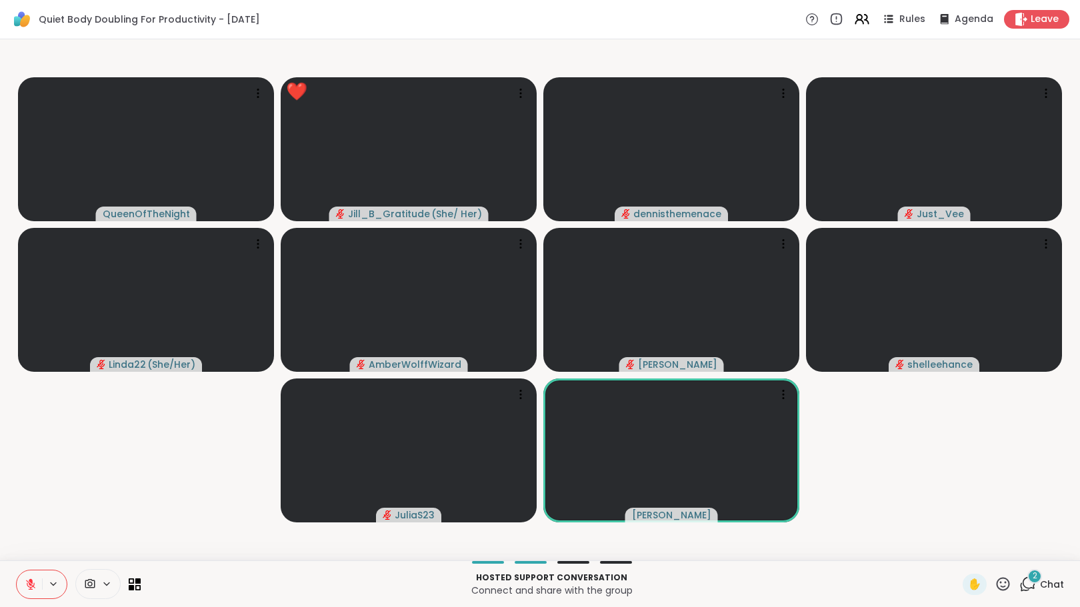
click at [1027, 583] on div "2" at bounding box center [1034, 576] width 15 height 15
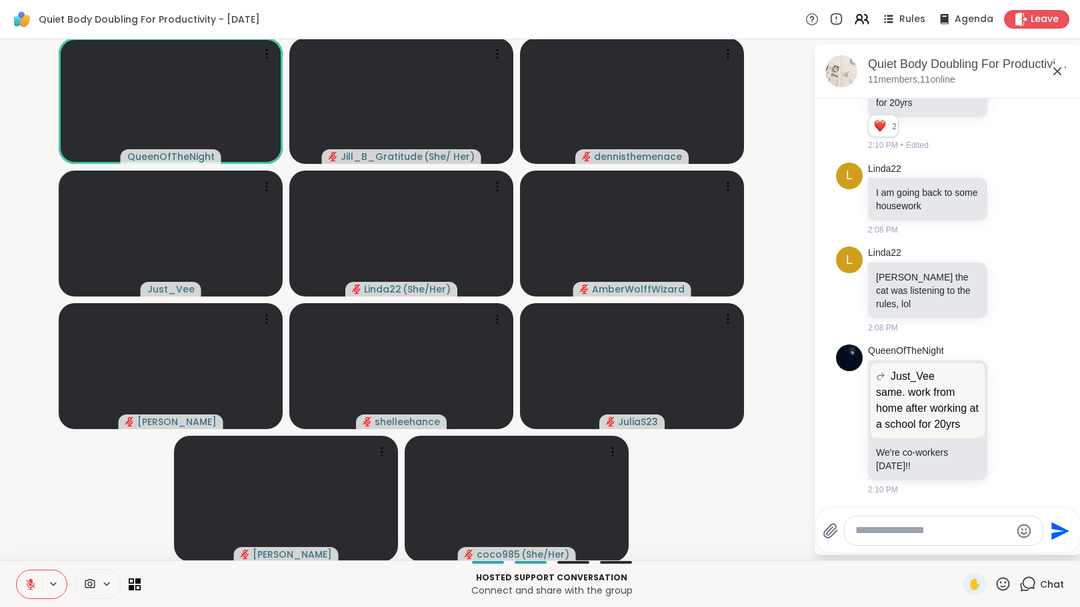
click at [998, 588] on icon at bounding box center [1002, 583] width 13 height 13
click at [1016, 547] on span "🌟" at bounding box center [1022, 549] width 13 height 16
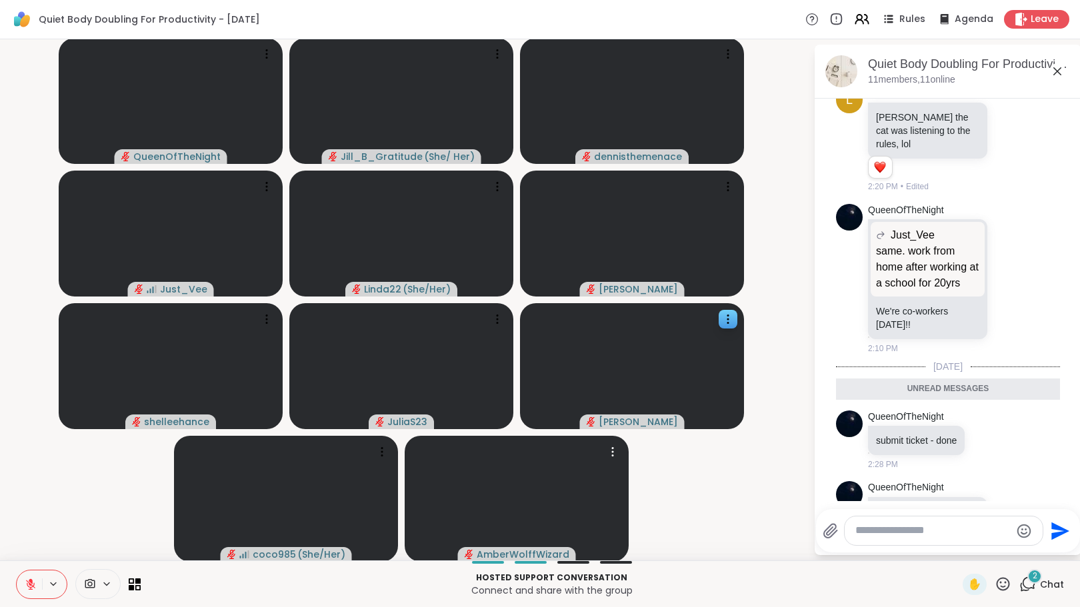
scroll to position [2043, 0]
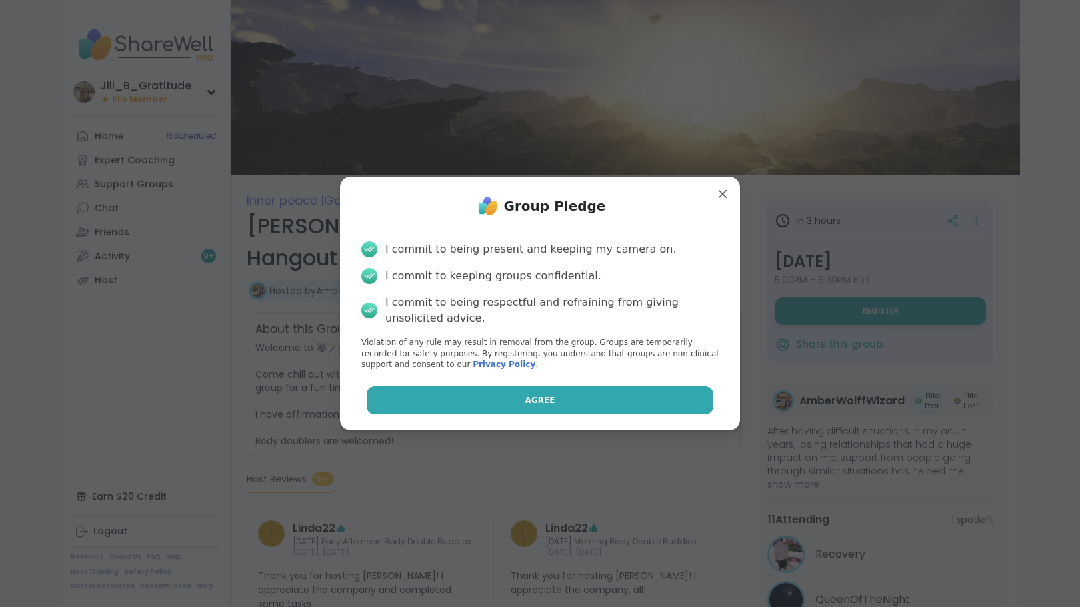
click at [486, 398] on button "Agree" at bounding box center [540, 401] width 347 height 28
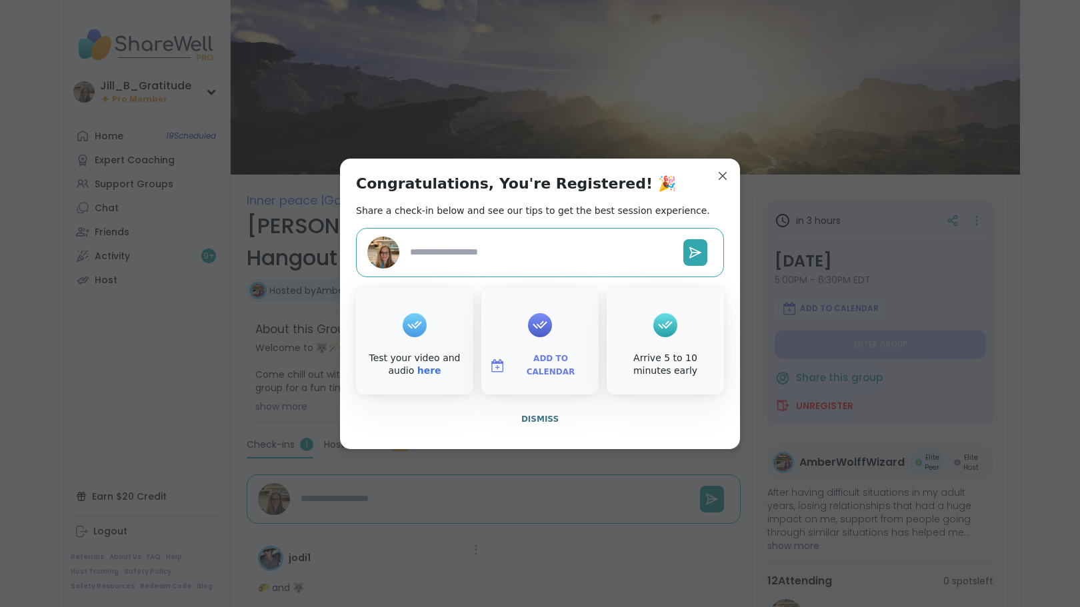
click at [546, 365] on span "Add to Calendar" at bounding box center [550, 366] width 80 height 26
click at [532, 363] on span "Add to Calendar" at bounding box center [550, 366] width 80 height 26
click at [530, 363] on span "Add to Calendar" at bounding box center [550, 366] width 80 height 26
click at [542, 253] on button "Google Calendar" at bounding box center [539, 244] width 101 height 29
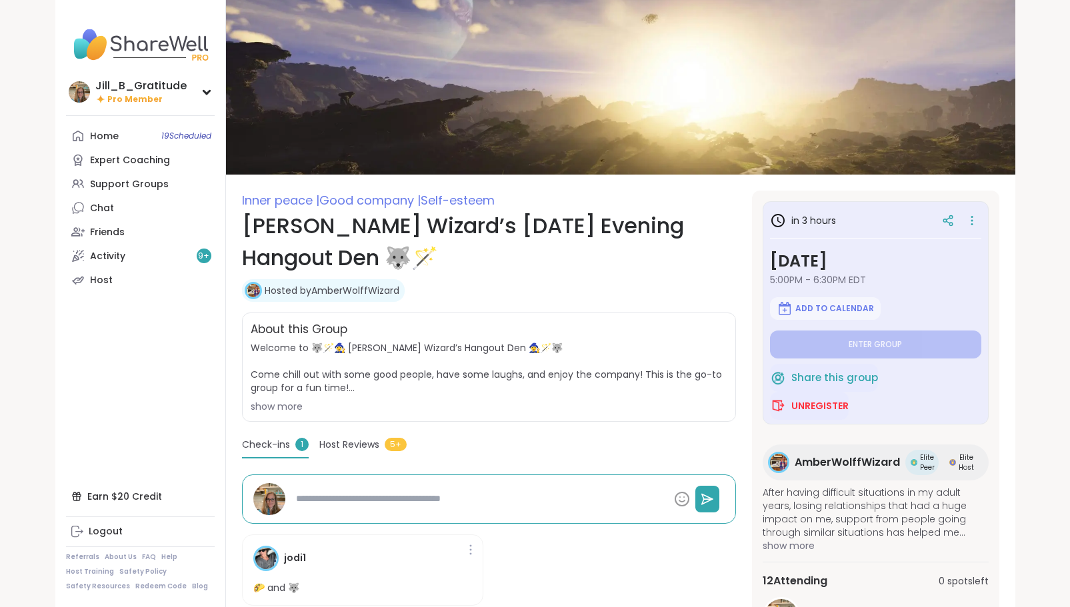
type textarea "*"
